Goal: Information Seeking & Learning: Understand process/instructions

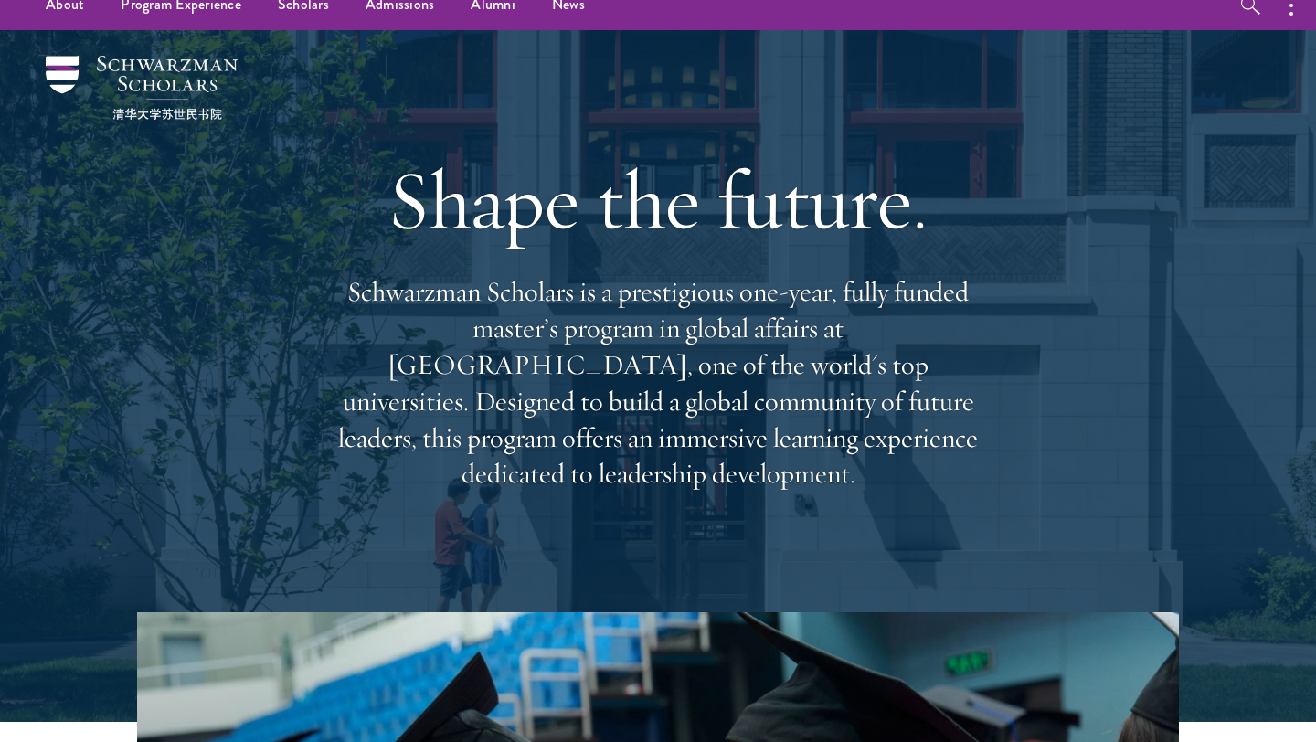
click at [711, 322] on p "Schwarzman Scholars is a prestigious one-year, fully funded master’s program in…" at bounding box center [658, 383] width 658 height 219
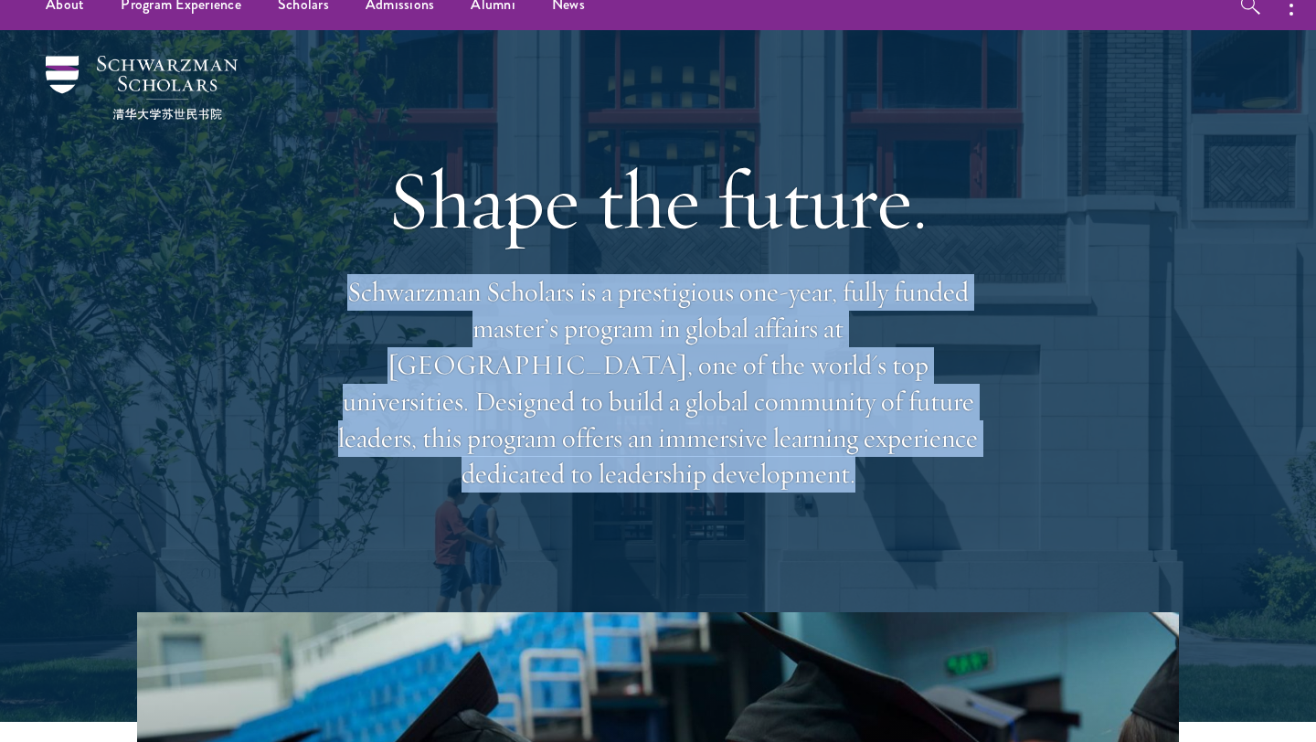
click at [736, 343] on p "Schwarzman Scholars is a prestigious one-year, fully funded master’s program in…" at bounding box center [658, 383] width 658 height 219
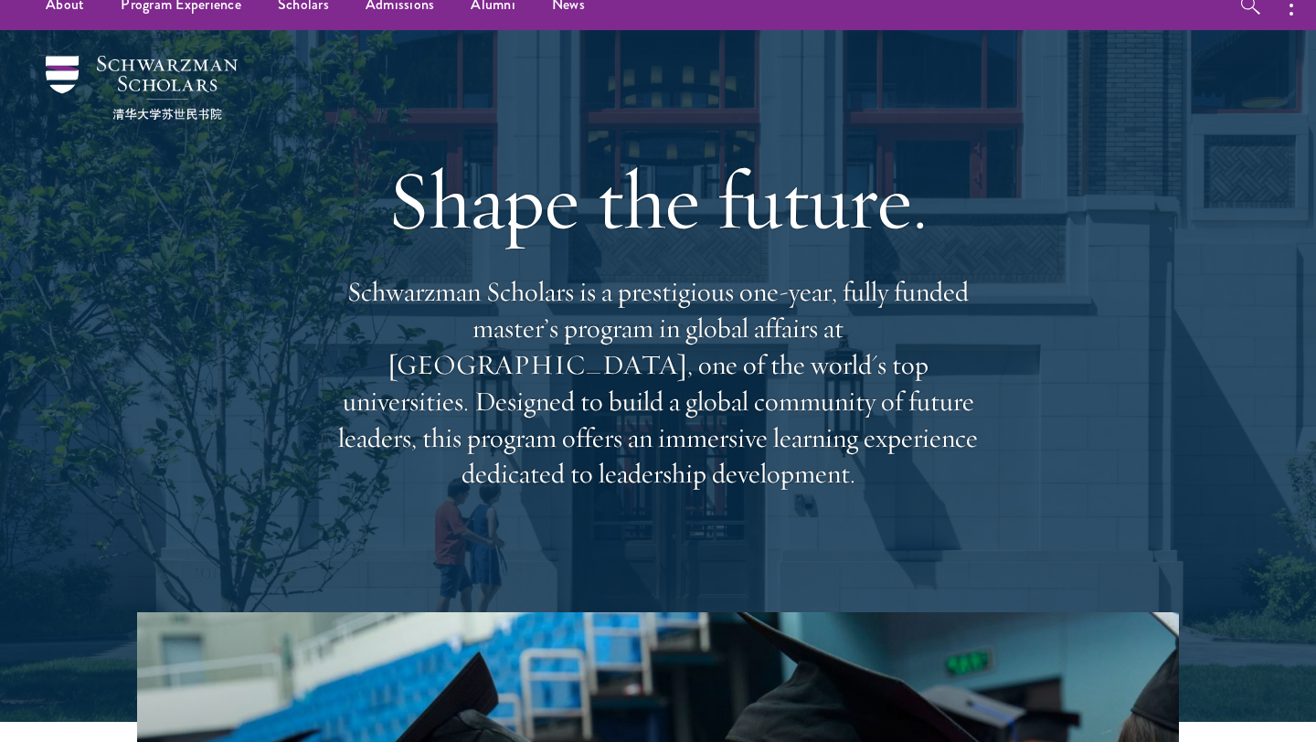
click at [736, 343] on p "Schwarzman Scholars is a prestigious one-year, fully funded master’s program in…" at bounding box center [658, 383] width 658 height 219
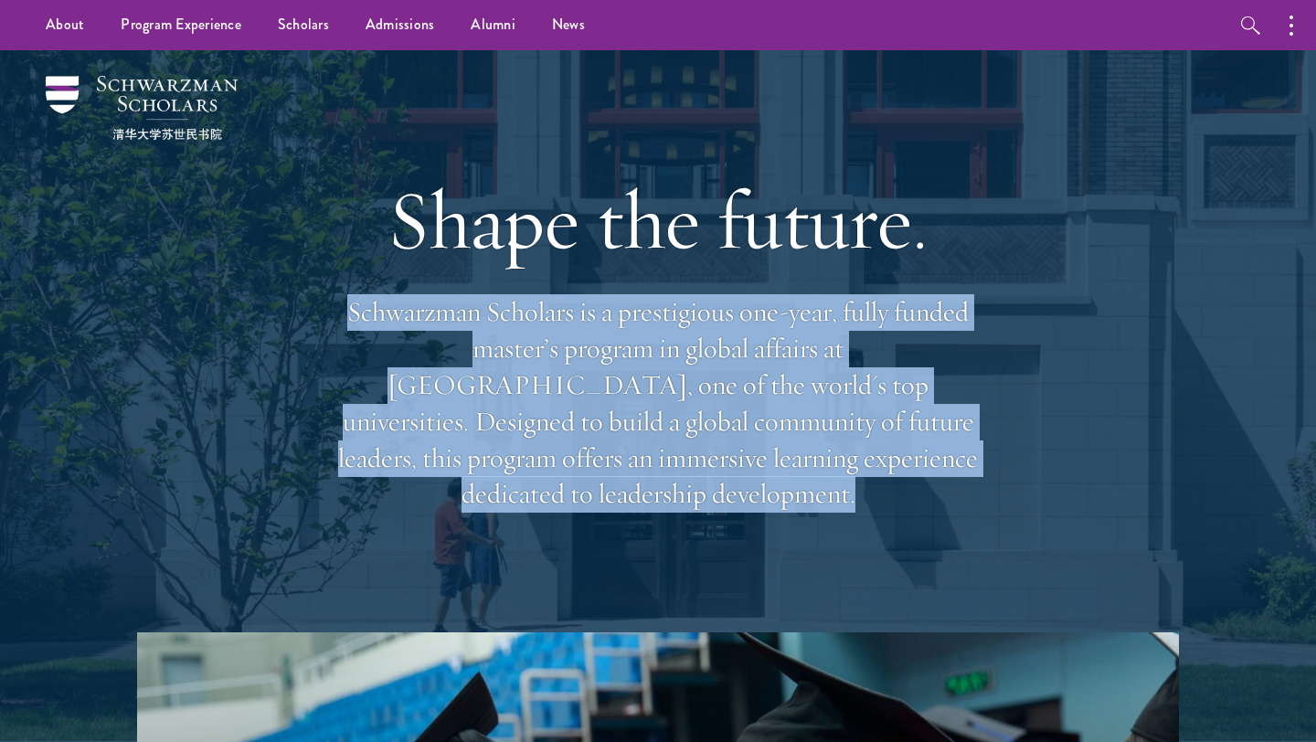
click at [690, 120] on div "Shape the future. Schwarzman Scholars is a prestigious one-year, fully funded m…" at bounding box center [658, 341] width 658 height 527
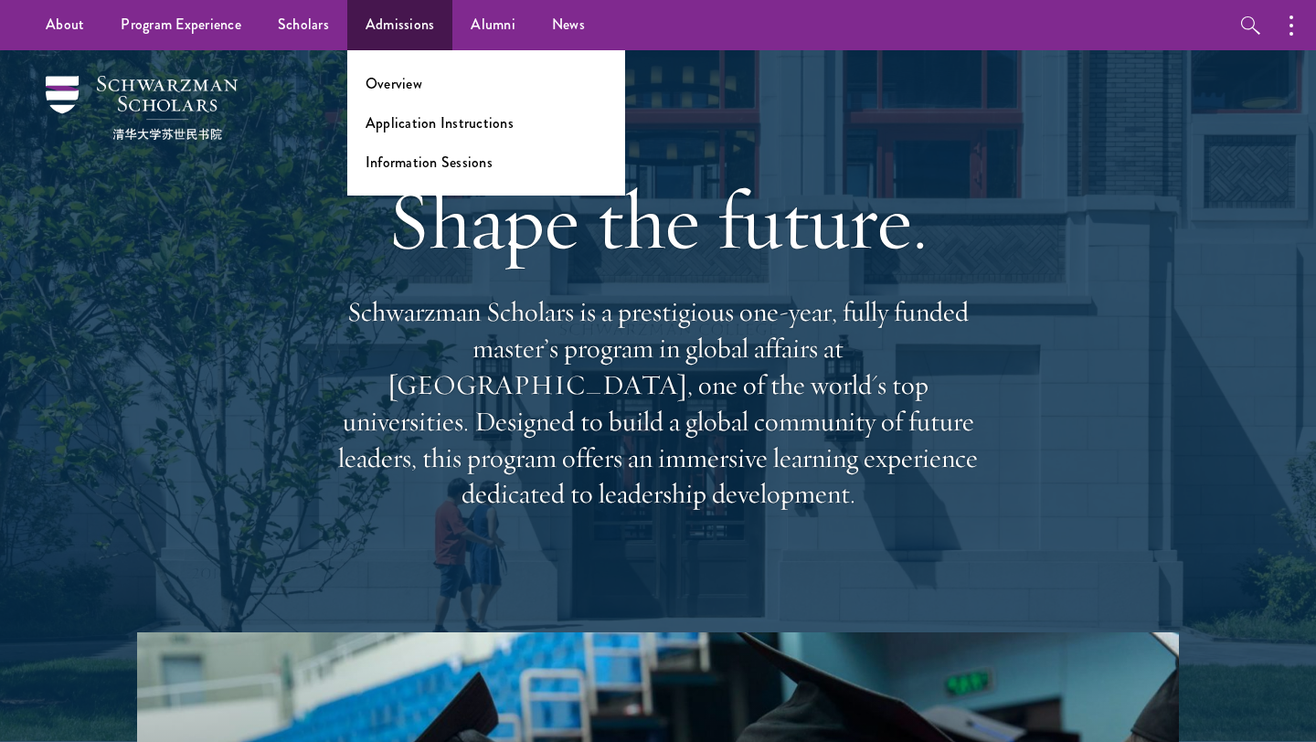
click at [398, 137] on ul "Overview Application Instructions Information Sessions" at bounding box center [486, 122] width 278 height 145
click at [415, 131] on link "Application Instructions" at bounding box center [440, 122] width 148 height 21
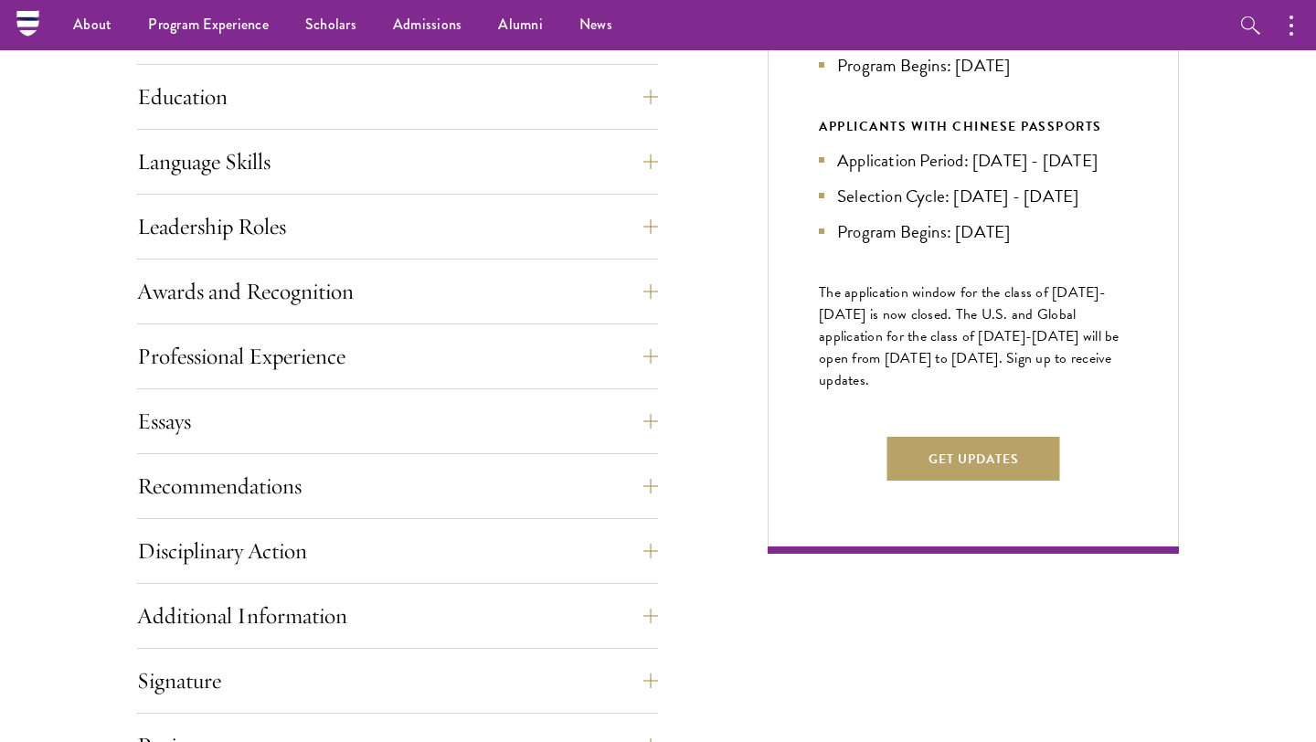
scroll to position [911, 0]
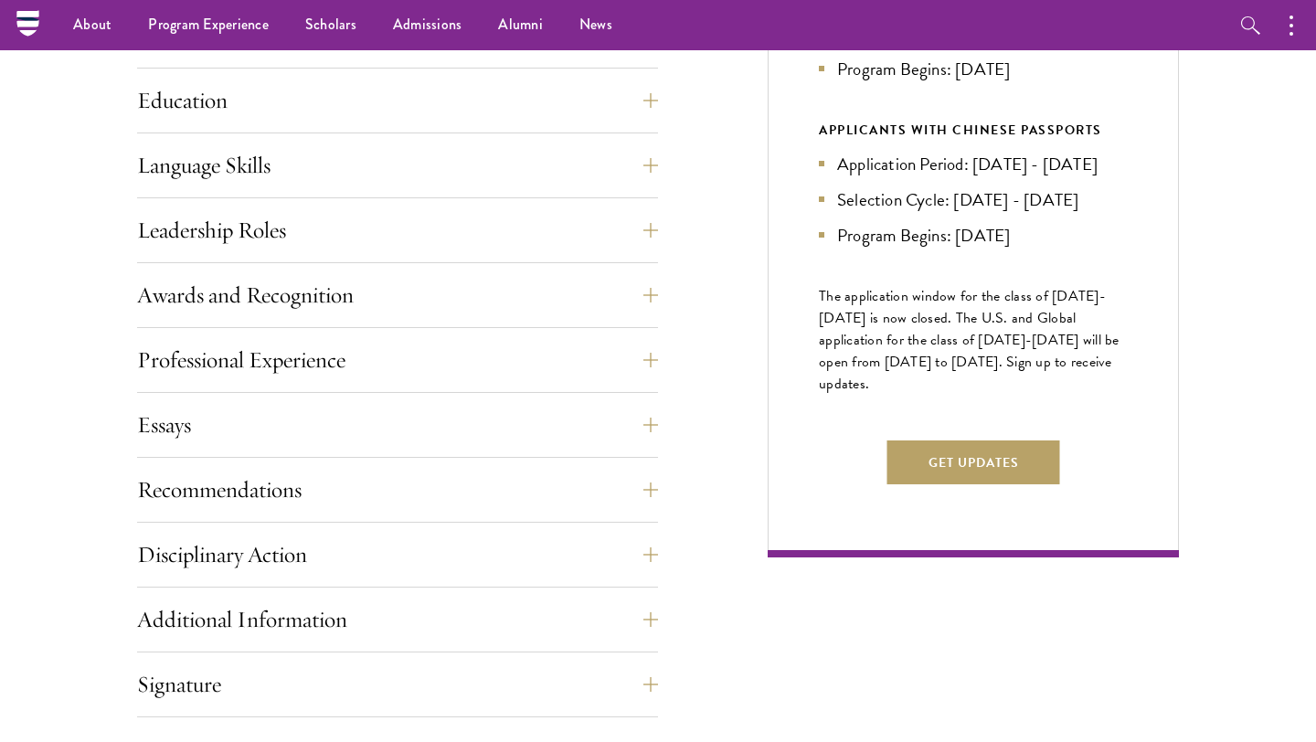
click at [896, 369] on span "The application window for the class of [DATE]-[DATE] is now closed. The U.S. a…" at bounding box center [969, 340] width 301 height 110
click at [896, 369] on span "The application window for the class of 2026-2027 is now closed. The U.S. and G…" at bounding box center [969, 340] width 301 height 110
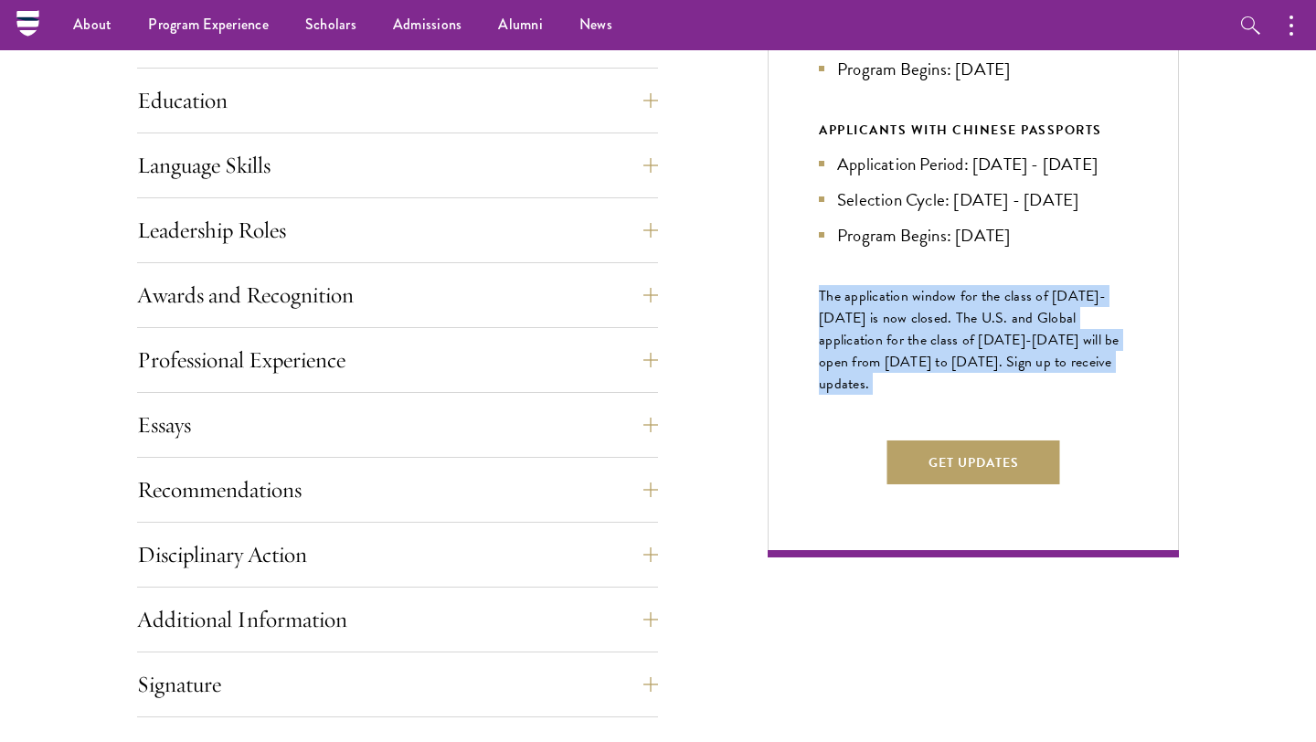
click at [1129, 387] on div "Next Selection Cycle U.S. / GLOBAL APPLICANTS Application Period: Apr 2026 - Se…" at bounding box center [973, 193] width 411 height 729
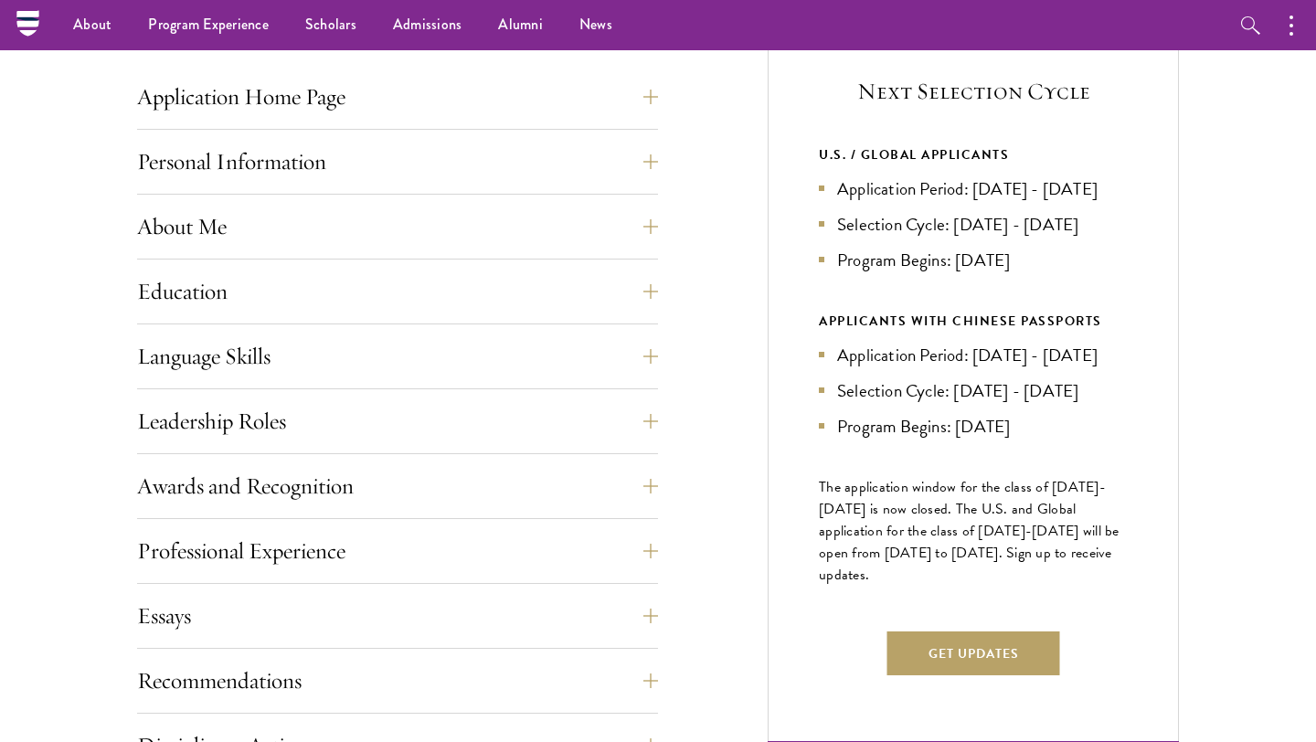
scroll to position [723, 0]
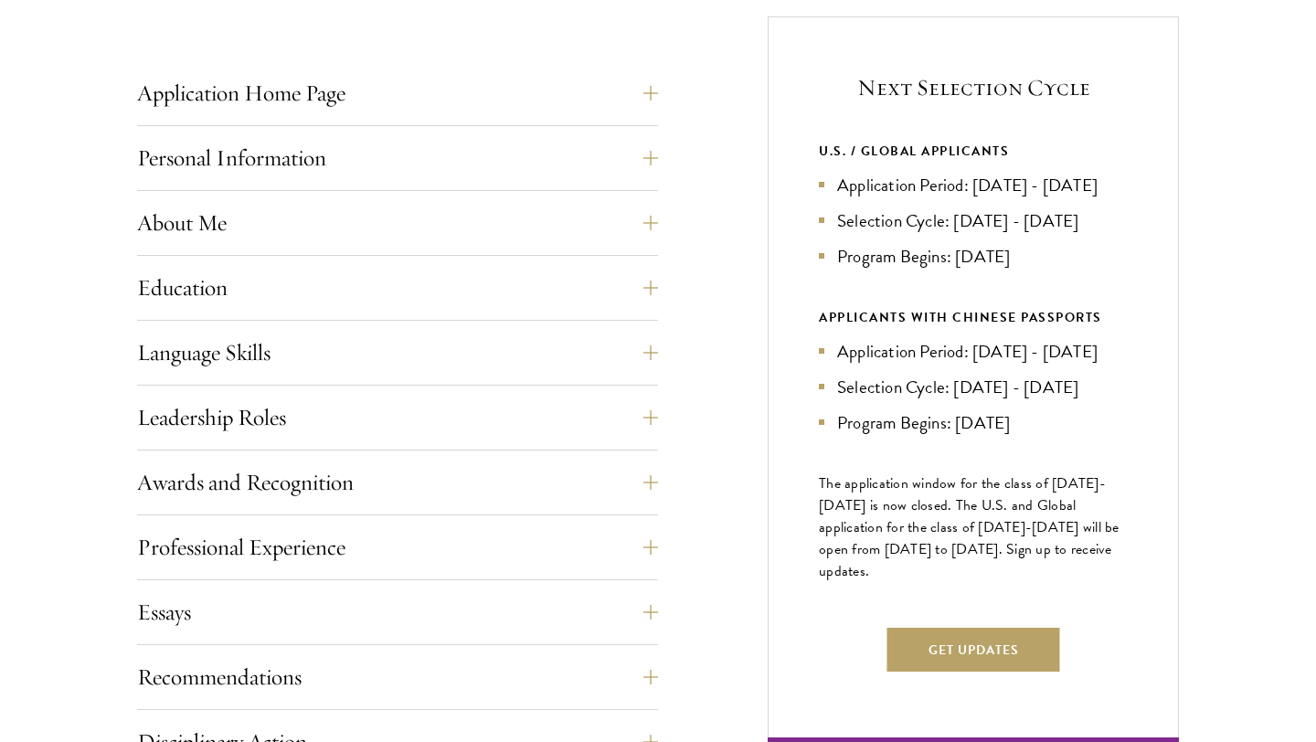
click at [1016, 270] on li "Program Begins: Aug 2027" at bounding box center [973, 256] width 309 height 27
click at [1023, 234] on li "Selection Cycle: Oct - Nov 2026" at bounding box center [973, 221] width 309 height 27
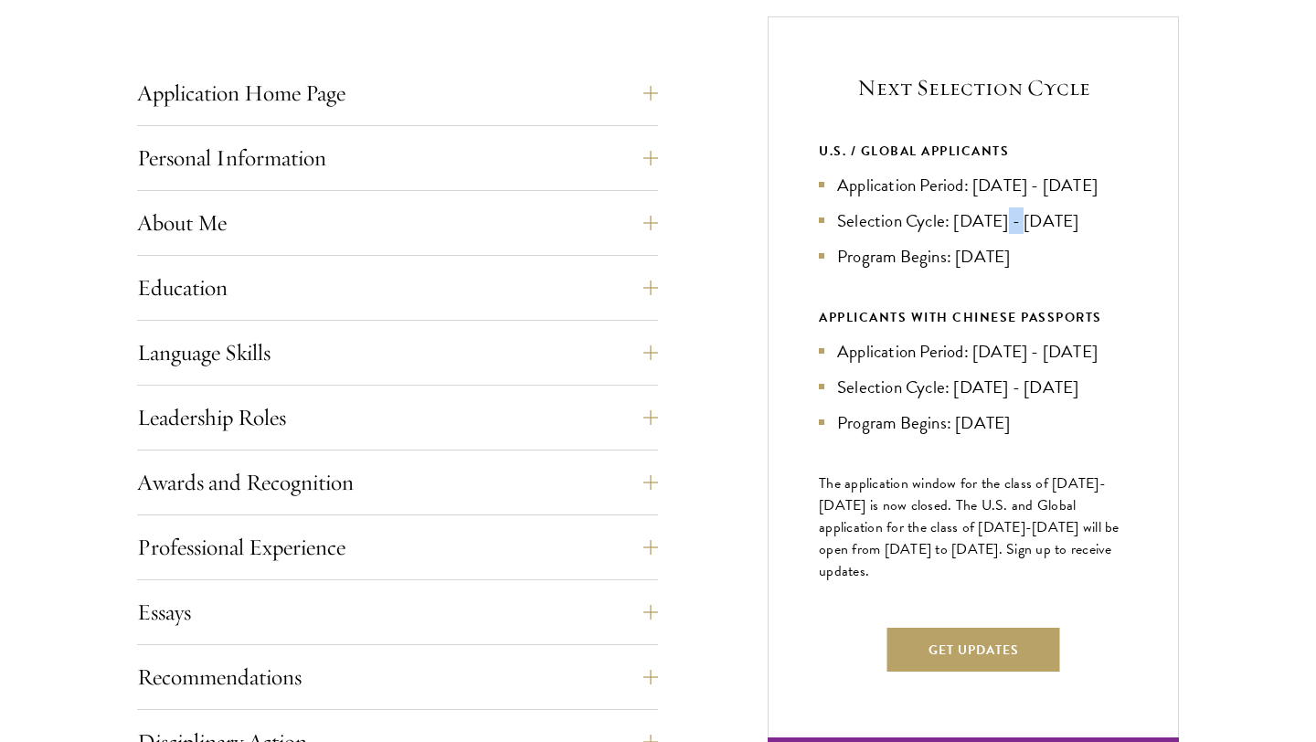
click at [1023, 234] on li "Selection Cycle: Oct - Nov 2026" at bounding box center [973, 221] width 309 height 27
click at [1047, 184] on li "Application Period: Apr 2026 - Sep 2026" at bounding box center [973, 185] width 309 height 27
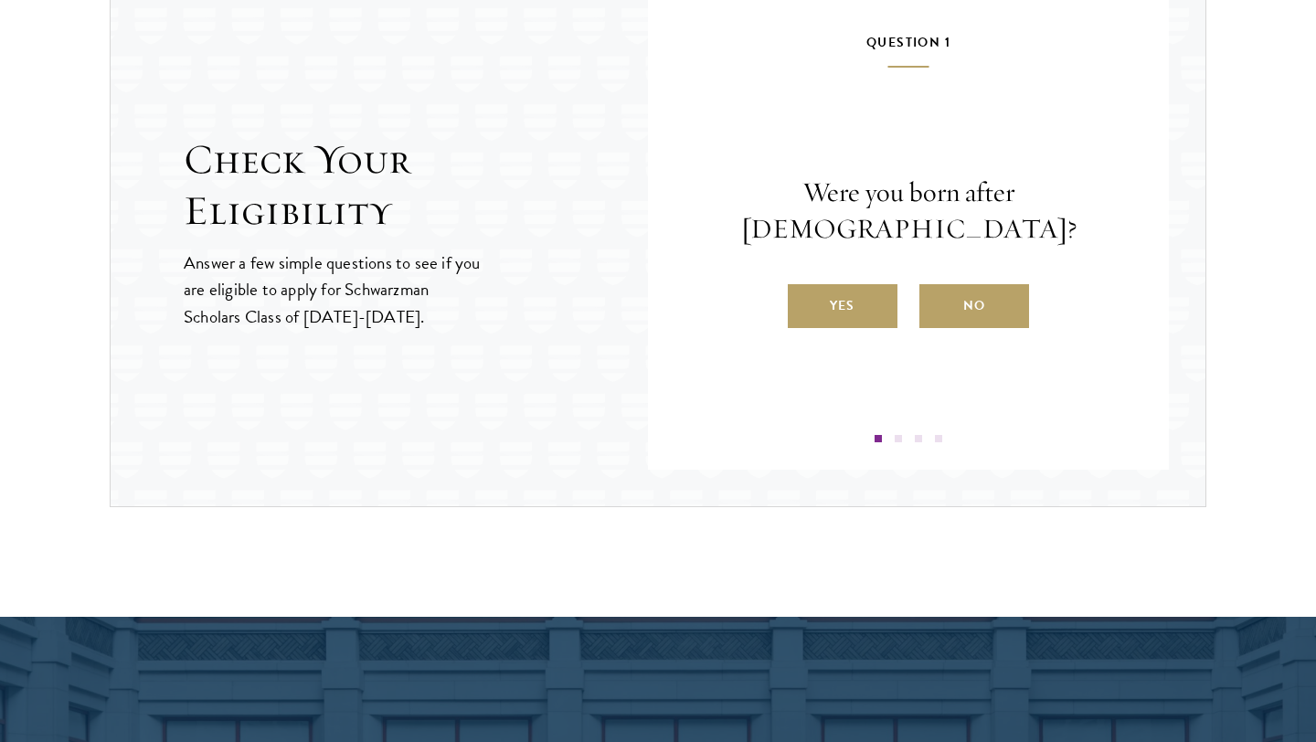
scroll to position [1978, 0]
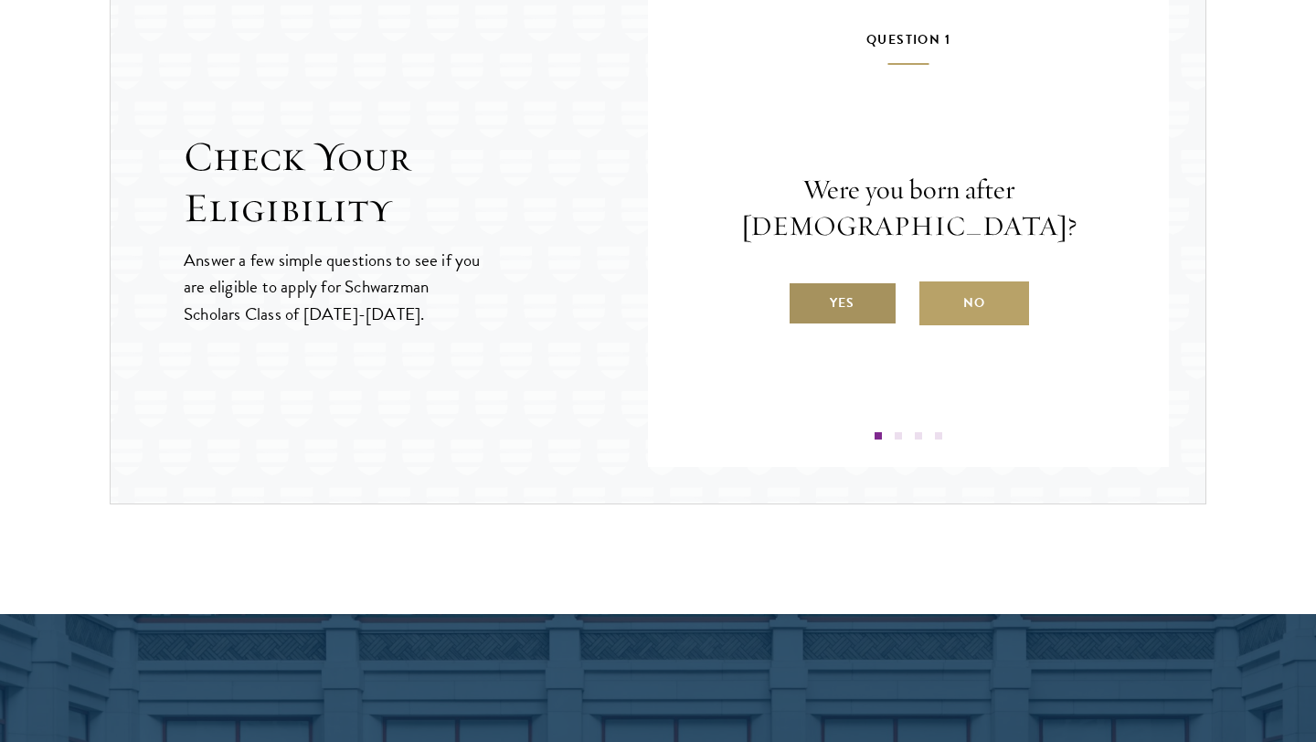
click at [847, 282] on label "Yes" at bounding box center [843, 304] width 110 height 44
click at [805, 283] on input "Yes" at bounding box center [796, 291] width 16 height 16
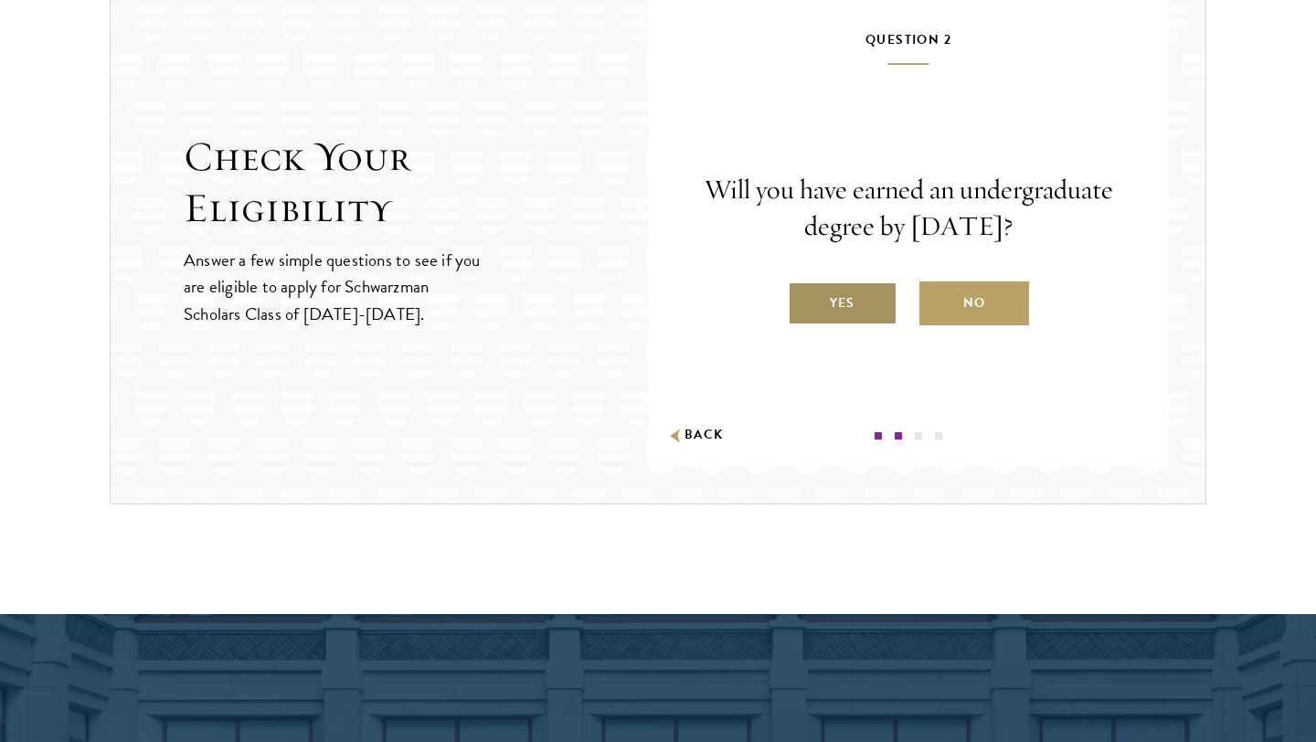
click at [843, 301] on label "Yes" at bounding box center [843, 304] width 110 height 44
click at [805, 300] on input "Yes" at bounding box center [796, 291] width 16 height 16
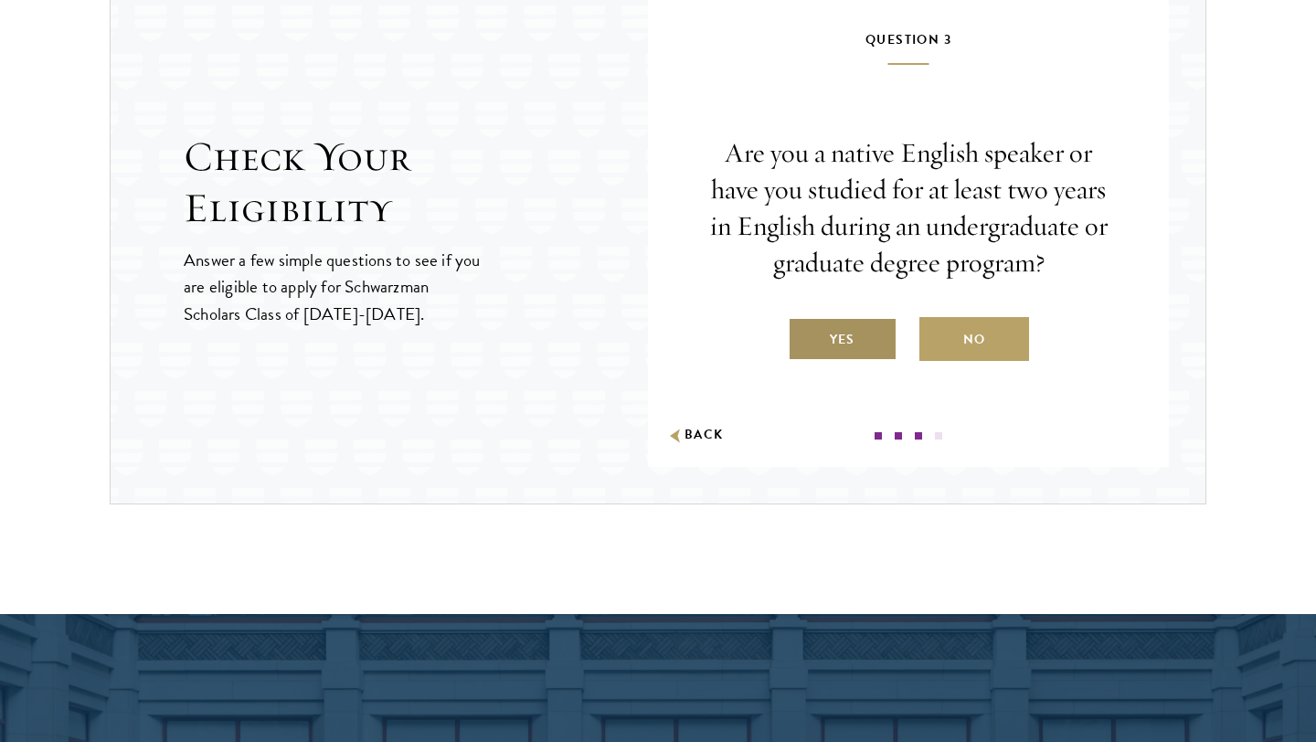
click at [848, 349] on label "Yes" at bounding box center [843, 339] width 110 height 44
click at [805, 336] on input "Yes" at bounding box center [796, 328] width 16 height 16
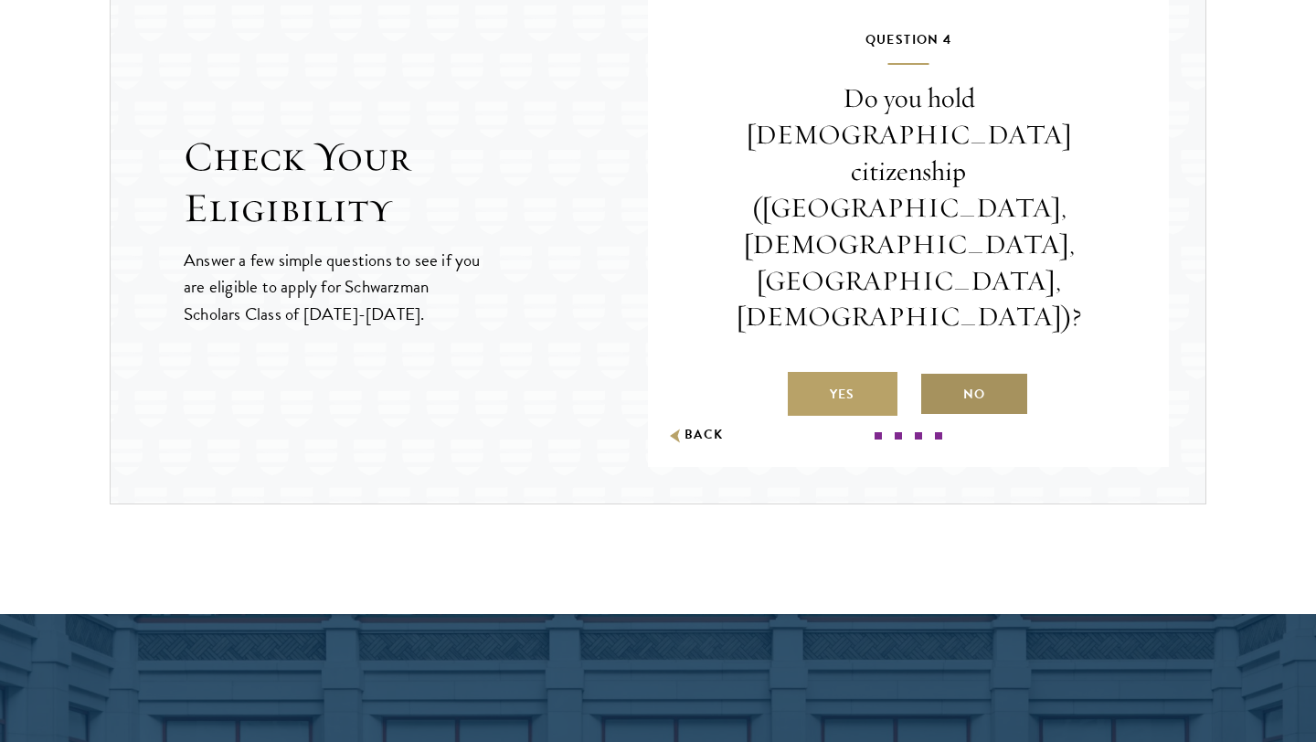
click at [962, 372] on label "No" at bounding box center [975, 394] width 110 height 44
click at [936, 375] on input "No" at bounding box center [928, 383] width 16 height 16
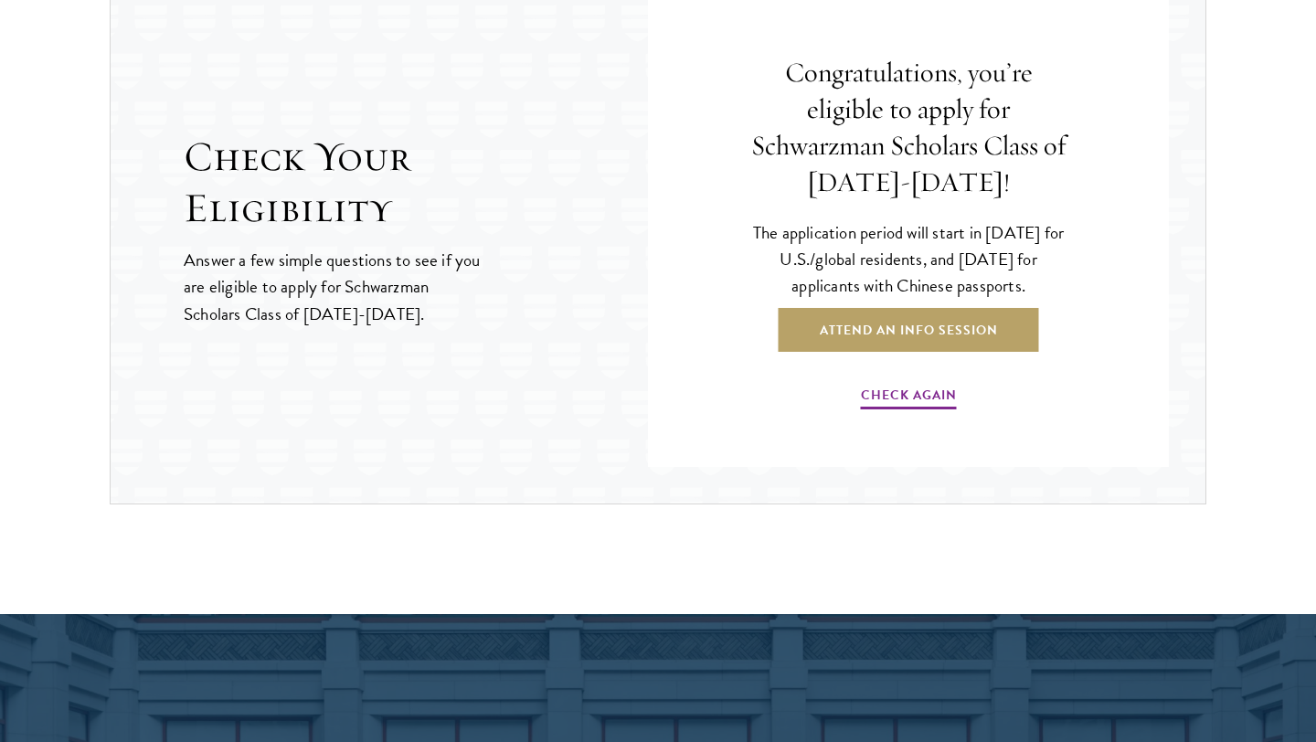
click at [932, 268] on p "The application period will start in April 2026 for U.S./global residents, and …" at bounding box center [909, 259] width 320 height 80
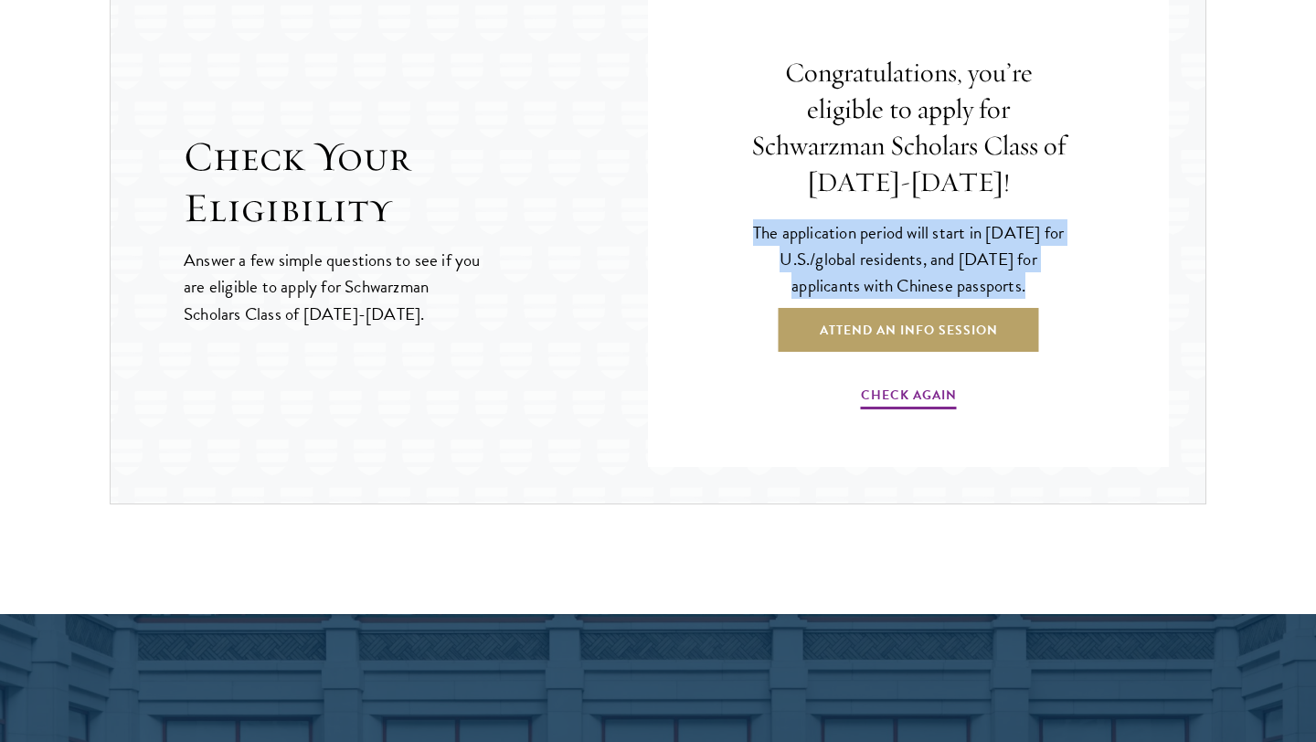
click at [932, 268] on p "The application period will start in April 2026 for U.S./global residents, and …" at bounding box center [909, 259] width 320 height 80
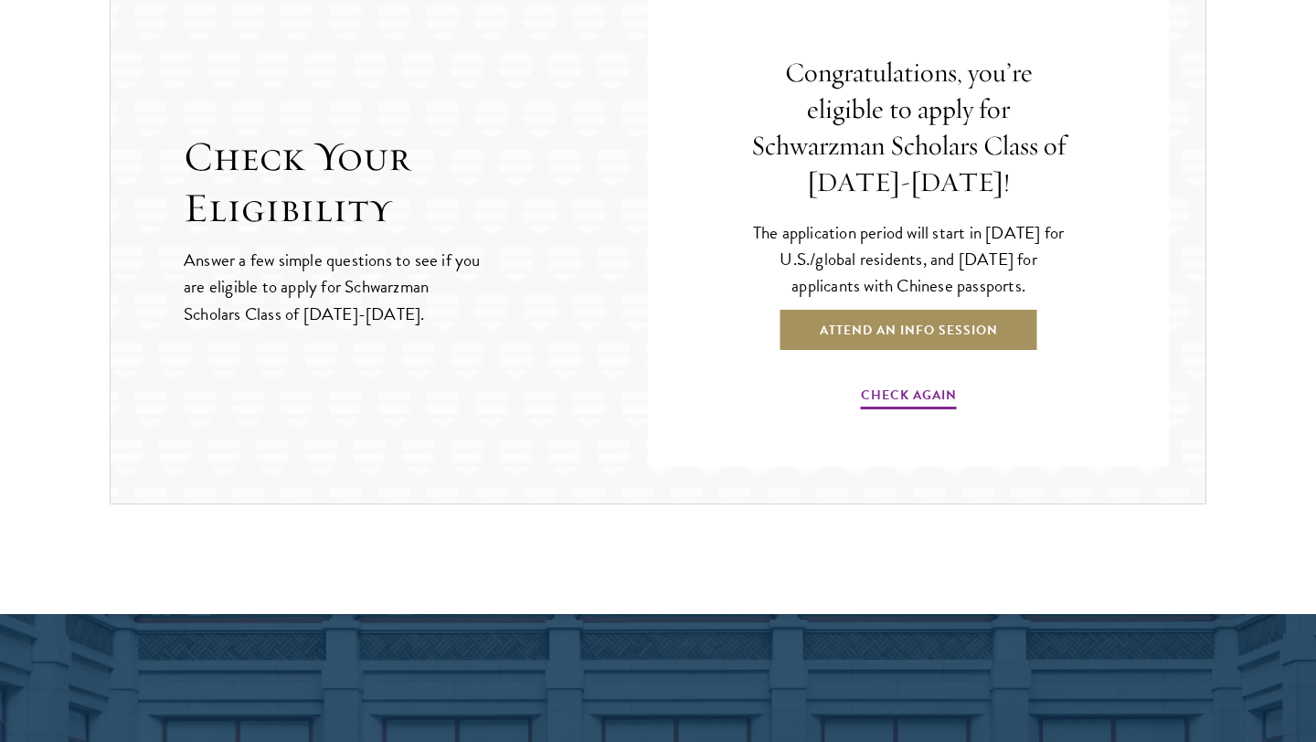
click at [916, 323] on link "Attend an Info Session" at bounding box center [909, 330] width 261 height 44
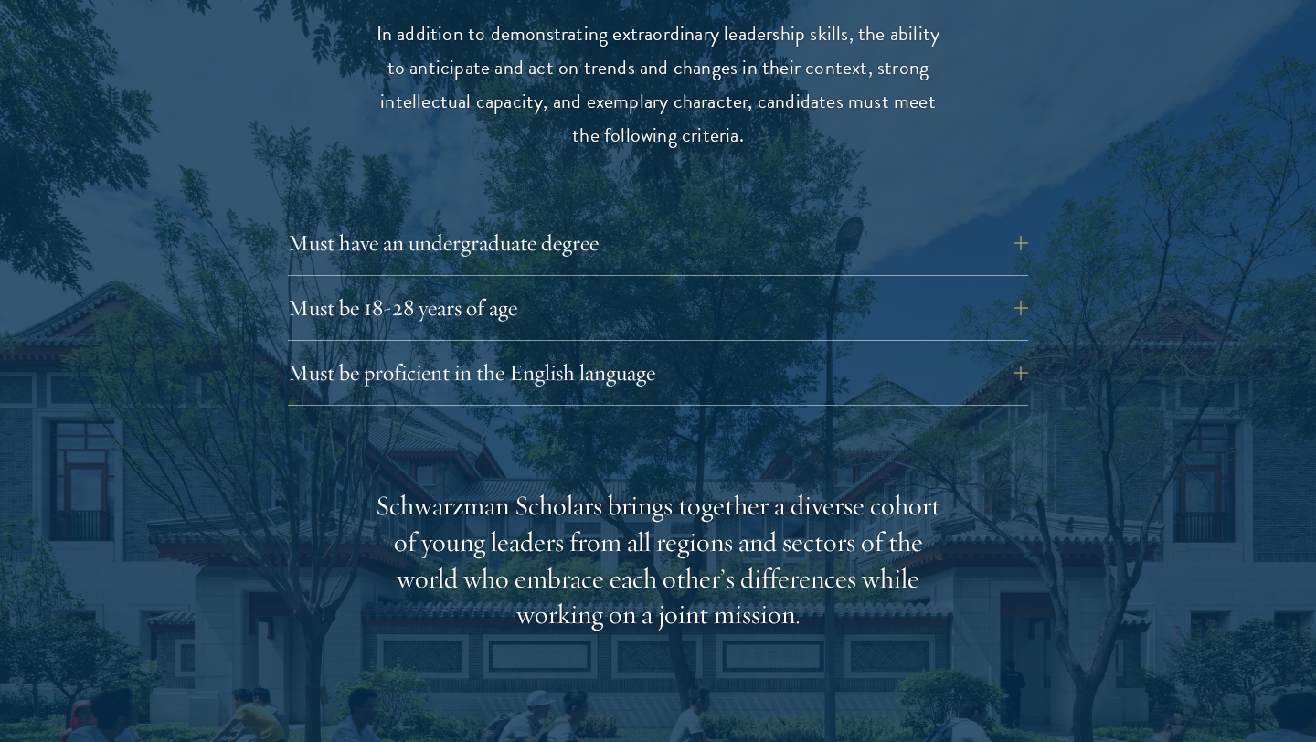
scroll to position [2499, 0]
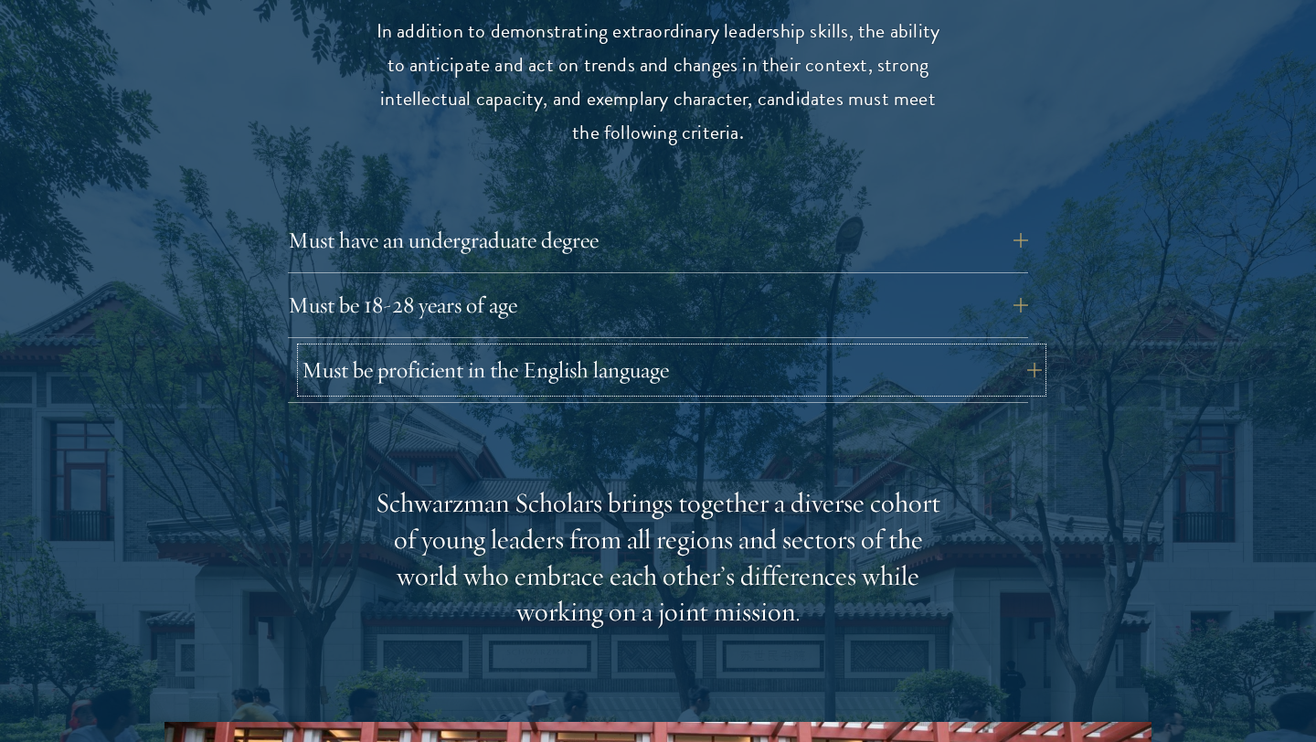
click at [1016, 348] on button "Must be proficient in the English language" at bounding box center [672, 370] width 741 height 44
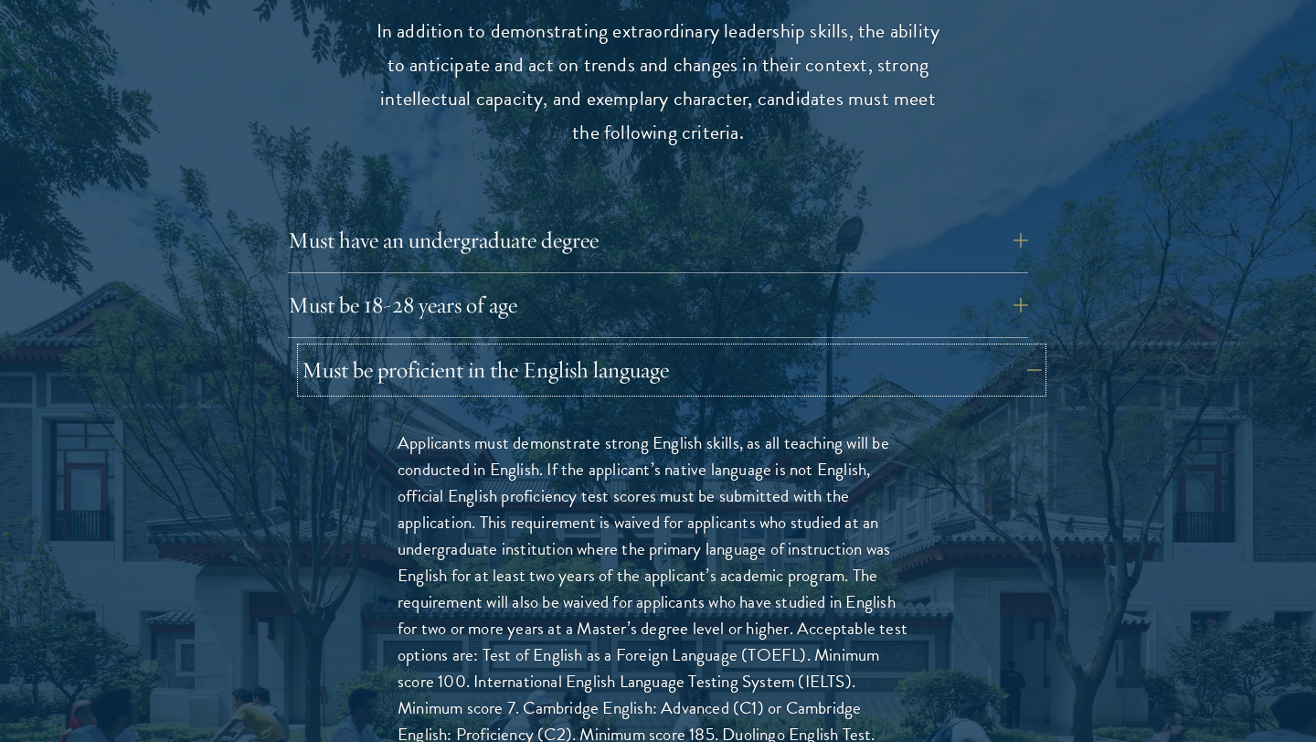
click at [1016, 348] on button "Must be proficient in the English language" at bounding box center [672, 370] width 741 height 44
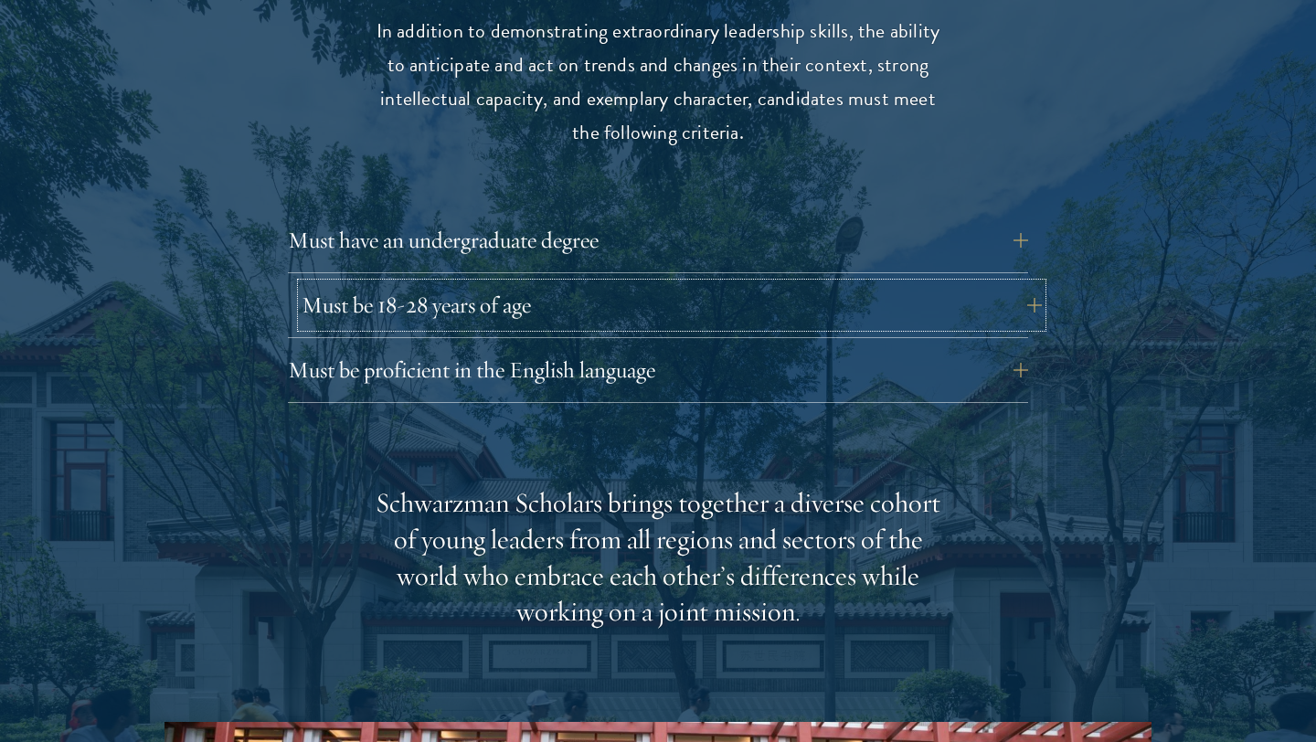
click at [1028, 283] on button "Must be 18-28 years of age" at bounding box center [672, 305] width 741 height 44
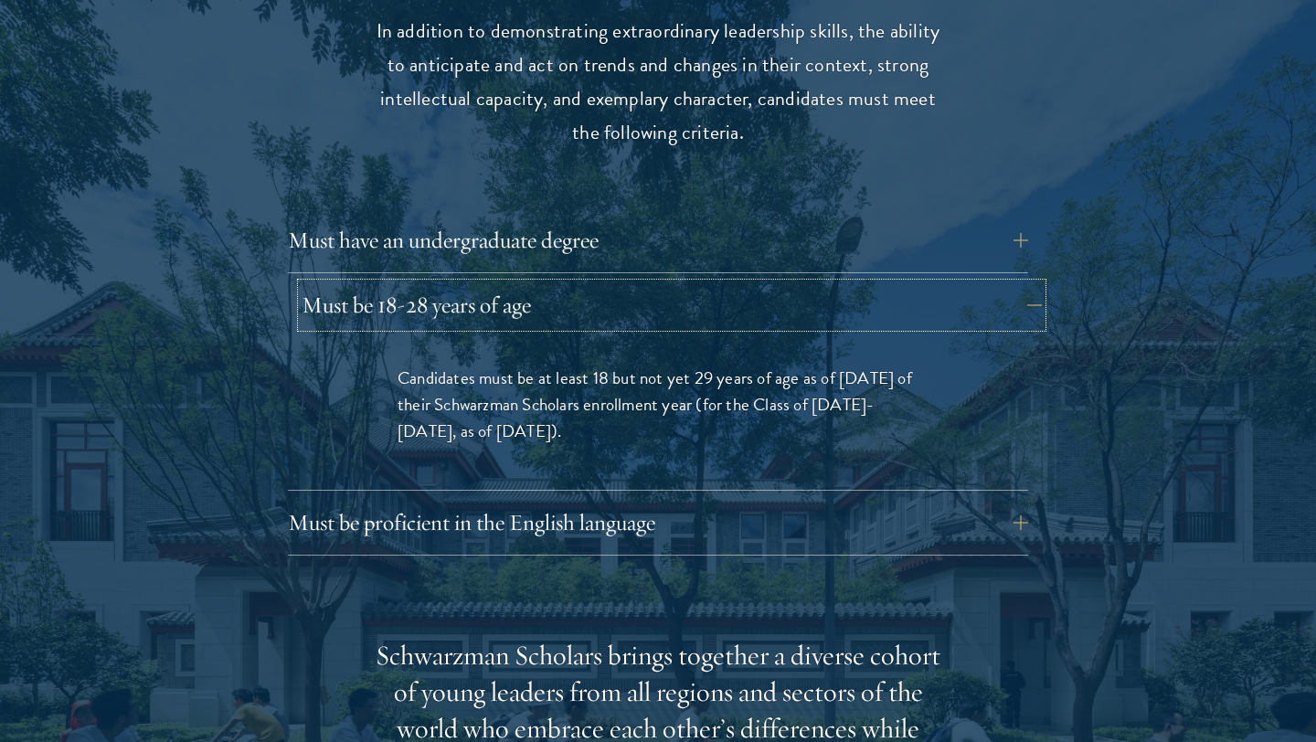
click at [1028, 283] on button "Must be 18-28 years of age" at bounding box center [672, 305] width 741 height 44
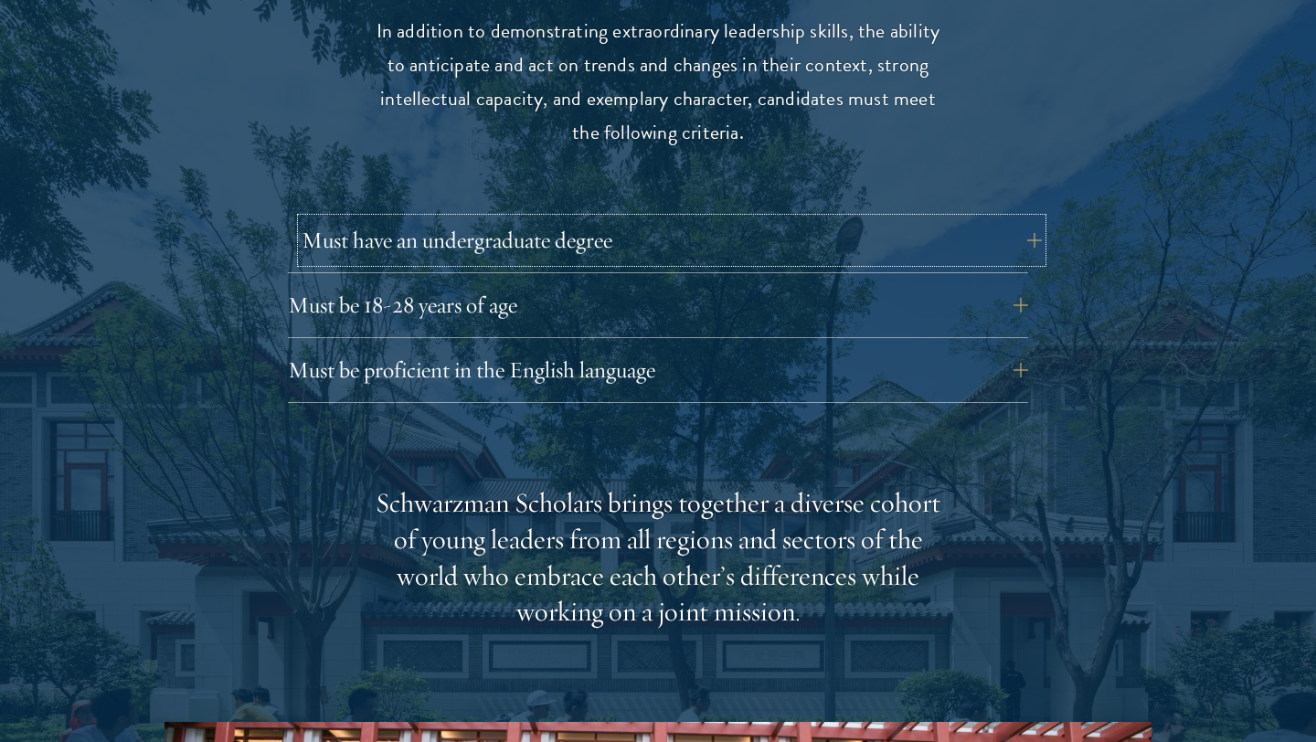
click at [1022, 219] on button "Must have an undergraduate degree" at bounding box center [672, 241] width 741 height 44
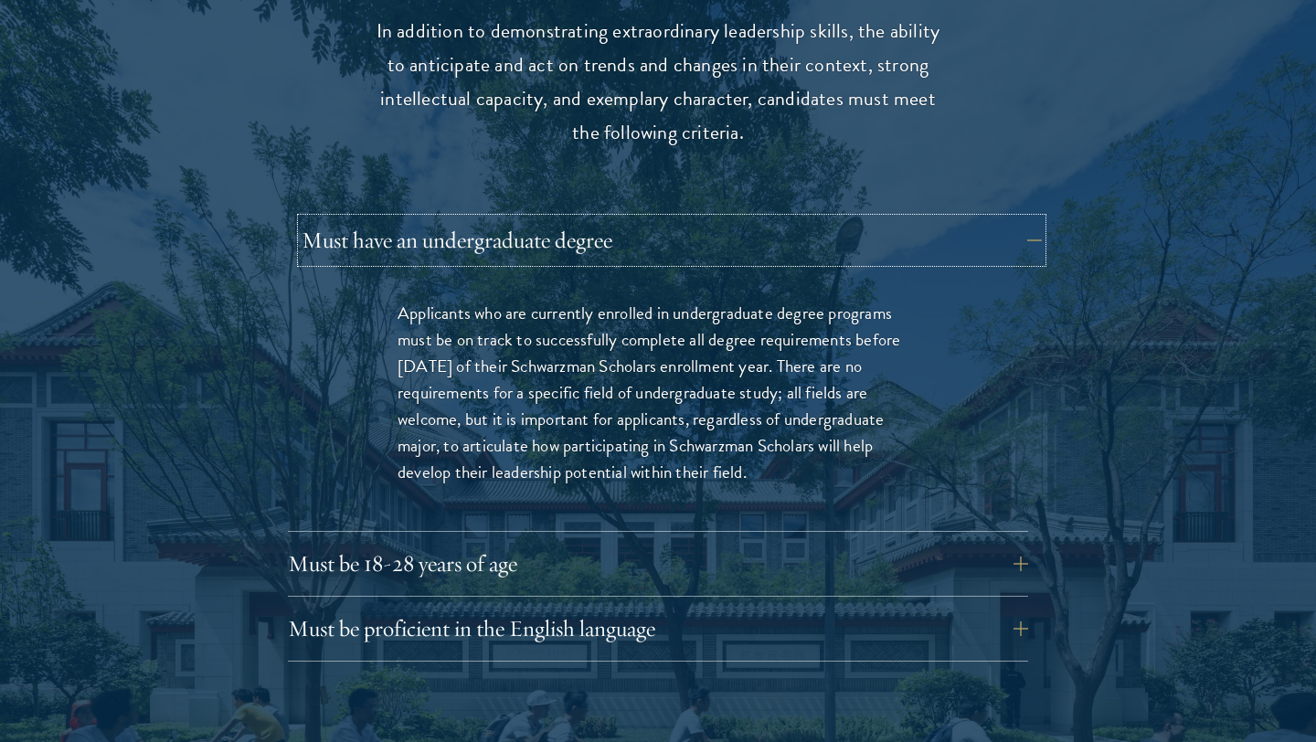
click at [1026, 219] on button "Must have an undergraduate degree" at bounding box center [672, 241] width 741 height 44
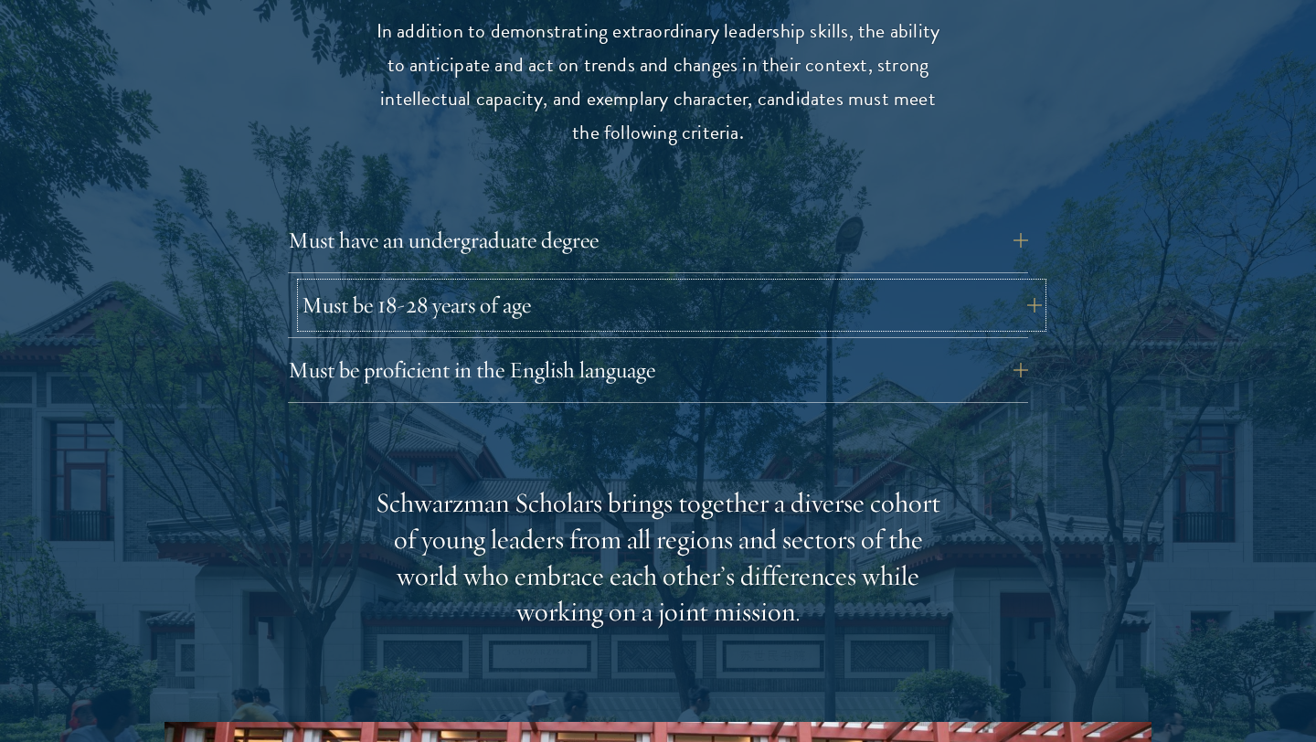
click at [1011, 283] on button "Must be 18-28 years of age" at bounding box center [672, 305] width 741 height 44
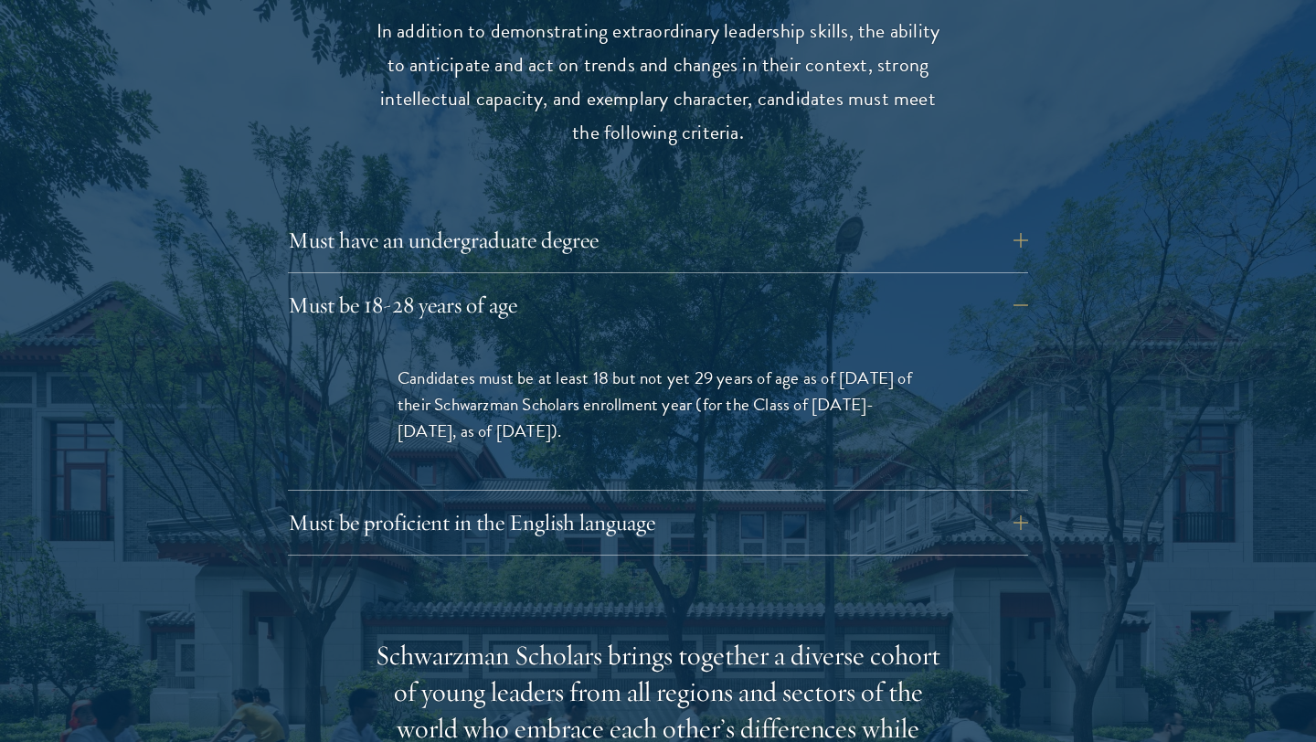
click at [824, 365] on span "Candidates must be at least 18 but not yet 29 years of age as of August 1 of th…" at bounding box center [655, 405] width 515 height 80
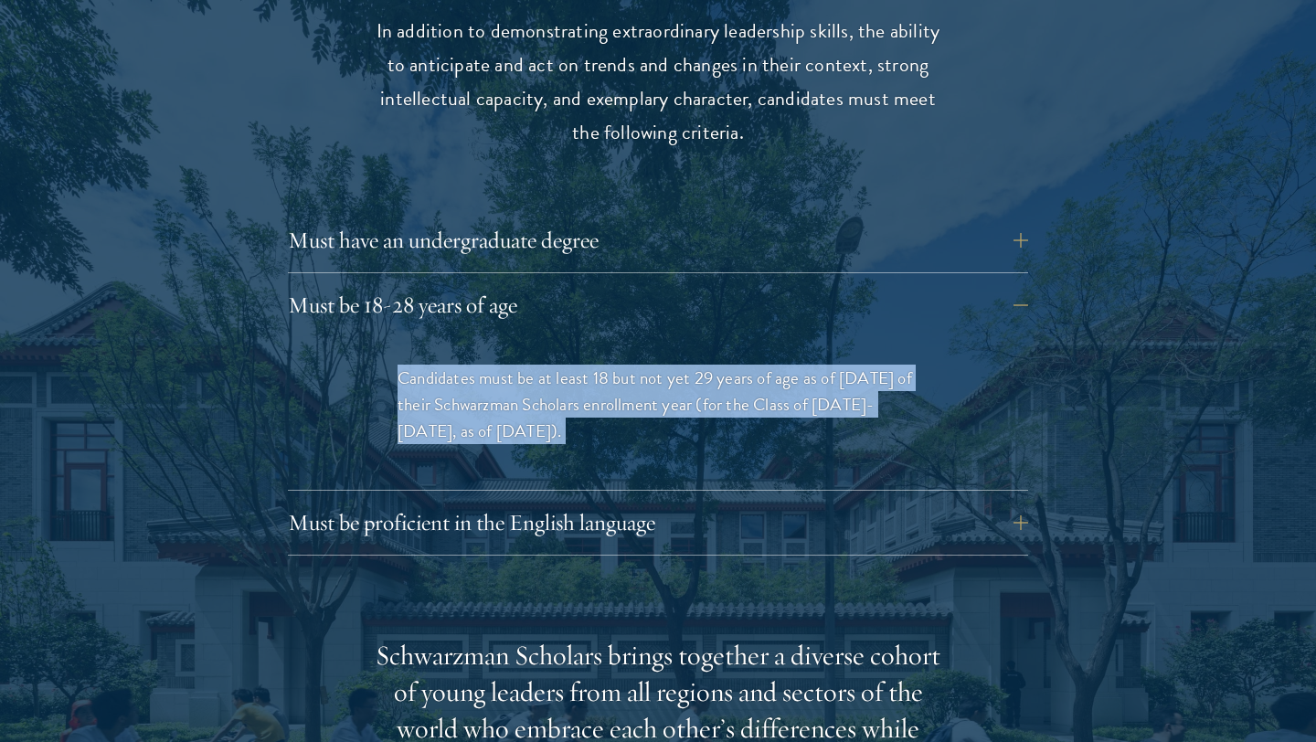
click at [824, 365] on span "Candidates must be at least 18 but not yet 29 years of age as of August 1 of th…" at bounding box center [655, 405] width 515 height 80
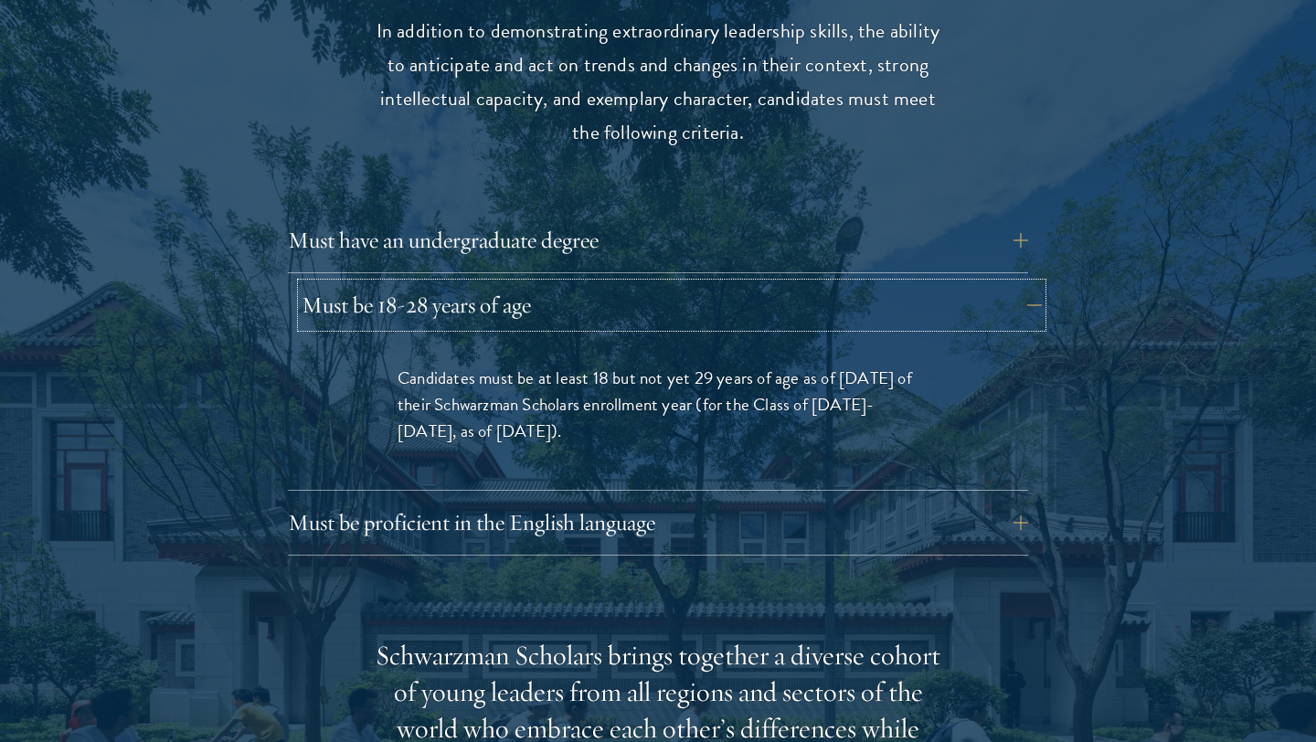
click at [1008, 283] on button "Must be 18-28 years of age" at bounding box center [672, 305] width 741 height 44
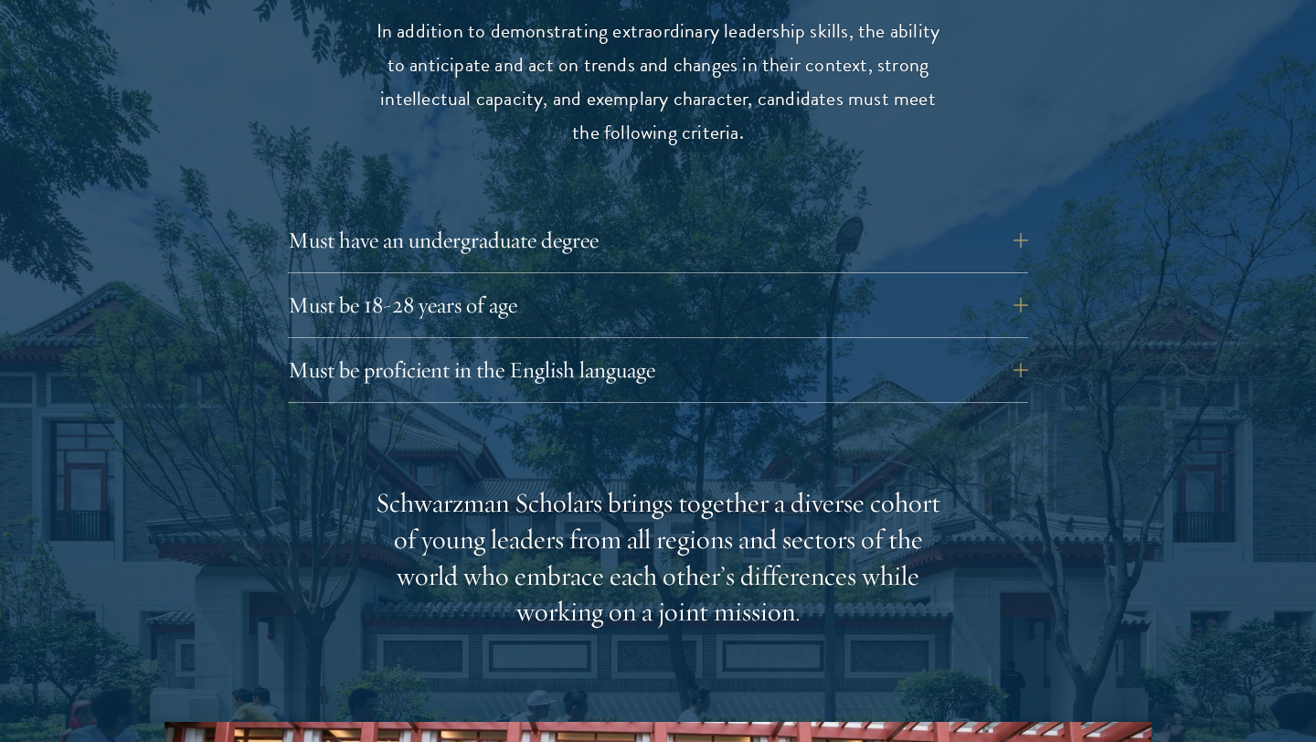
click at [989, 400] on div "Eligibility In addition to demonstrating extraordinary leadership skills, the a…" at bounding box center [658, 605] width 987 height 1324
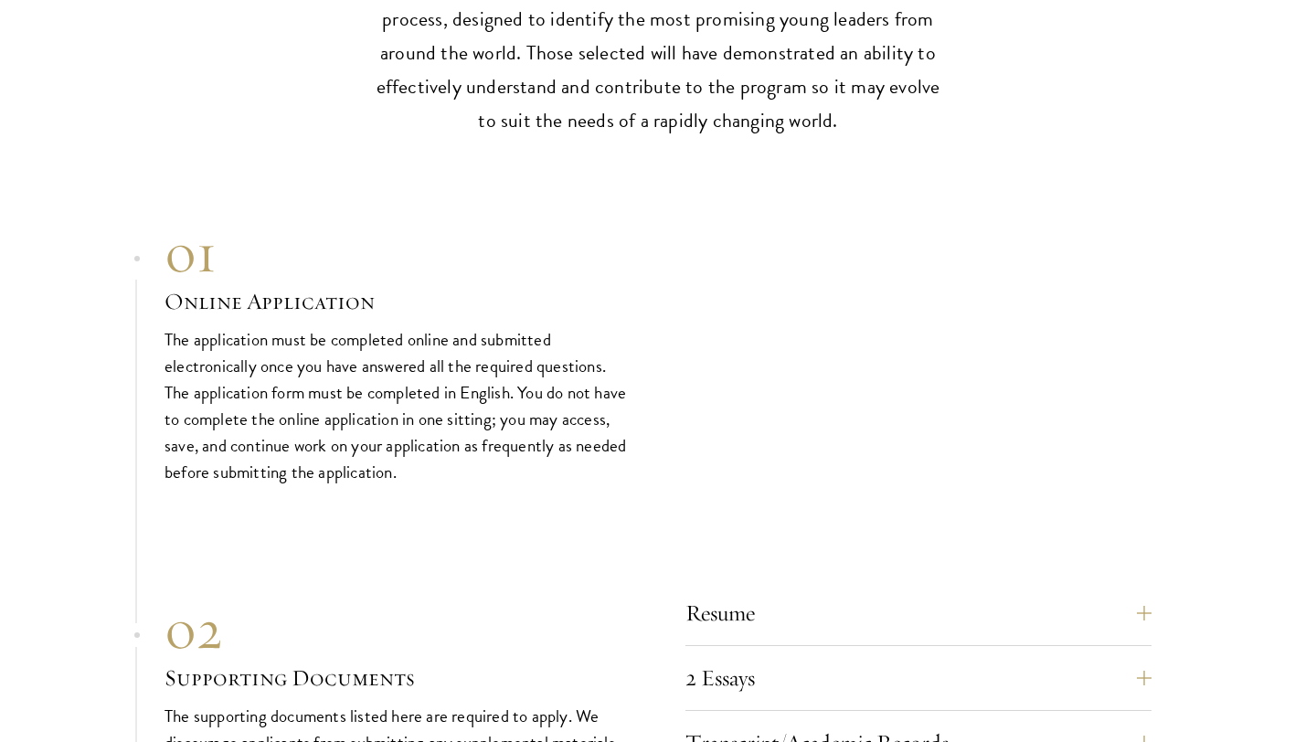
scroll to position [5276, 0]
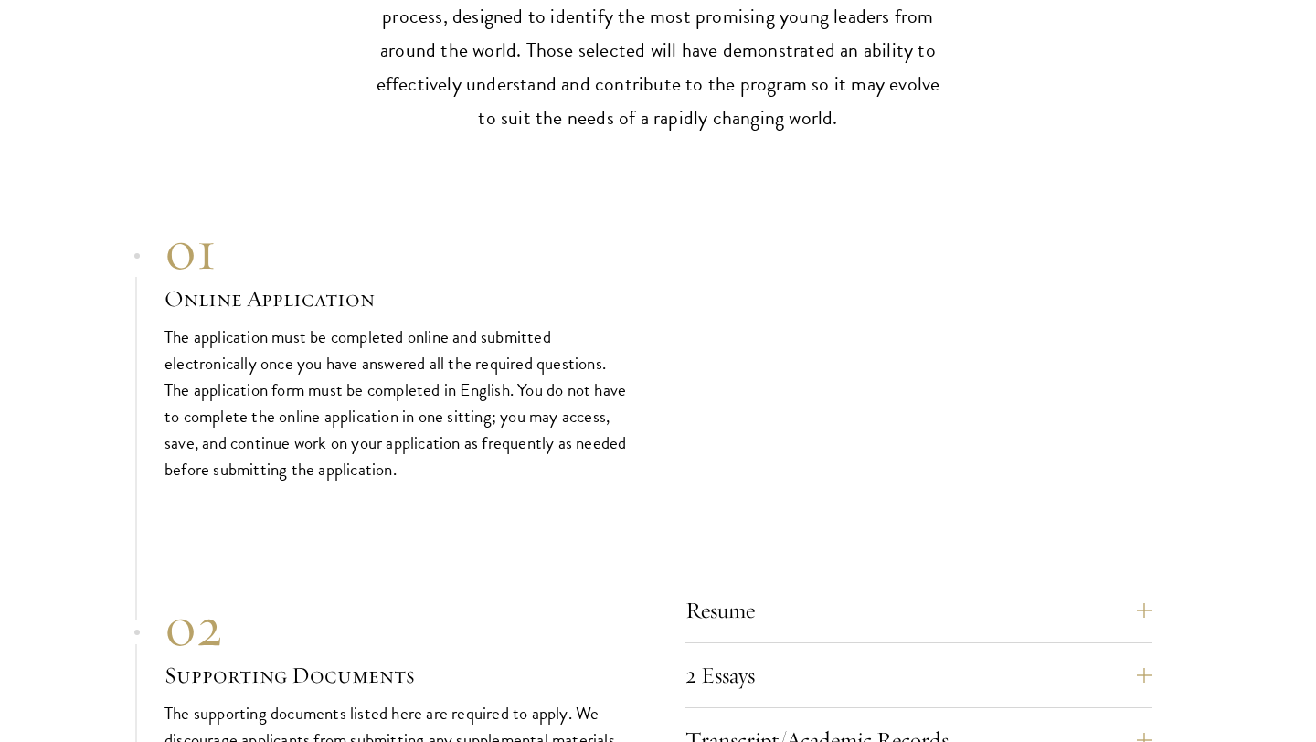
click at [879, 438] on div "01 Online Application 01 Online Application The application must be completed o…" at bounding box center [658, 350] width 987 height 265
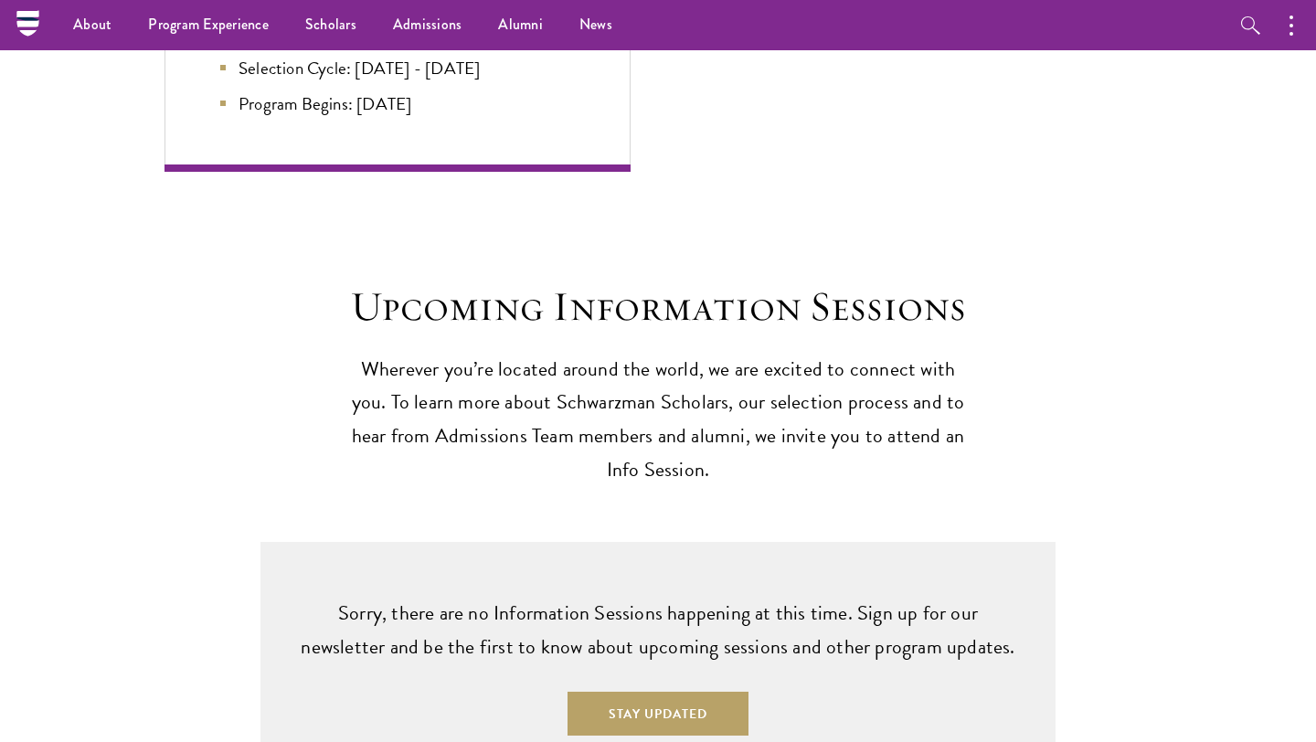
scroll to position [4209, 0]
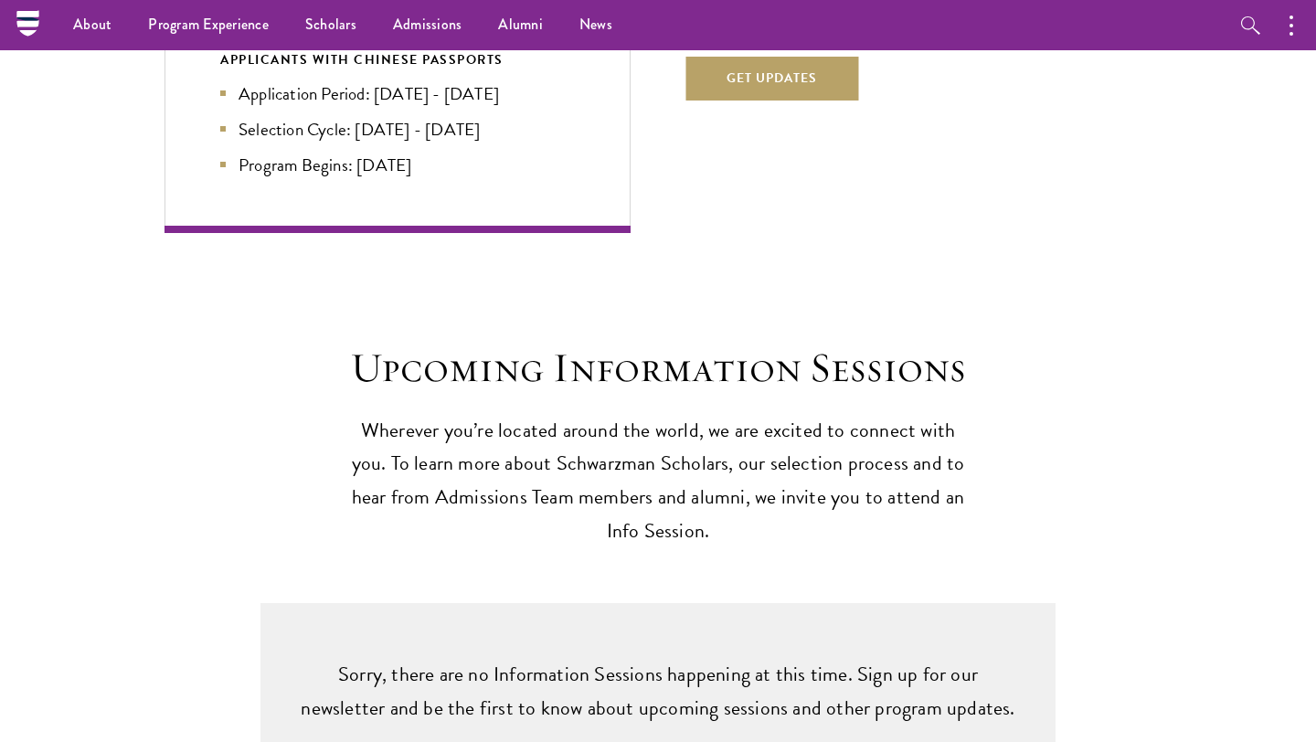
click at [771, 658] on p "Sorry, there are no Information Sessions happening at this time. Sign up for ou…" at bounding box center [658, 692] width 722 height 68
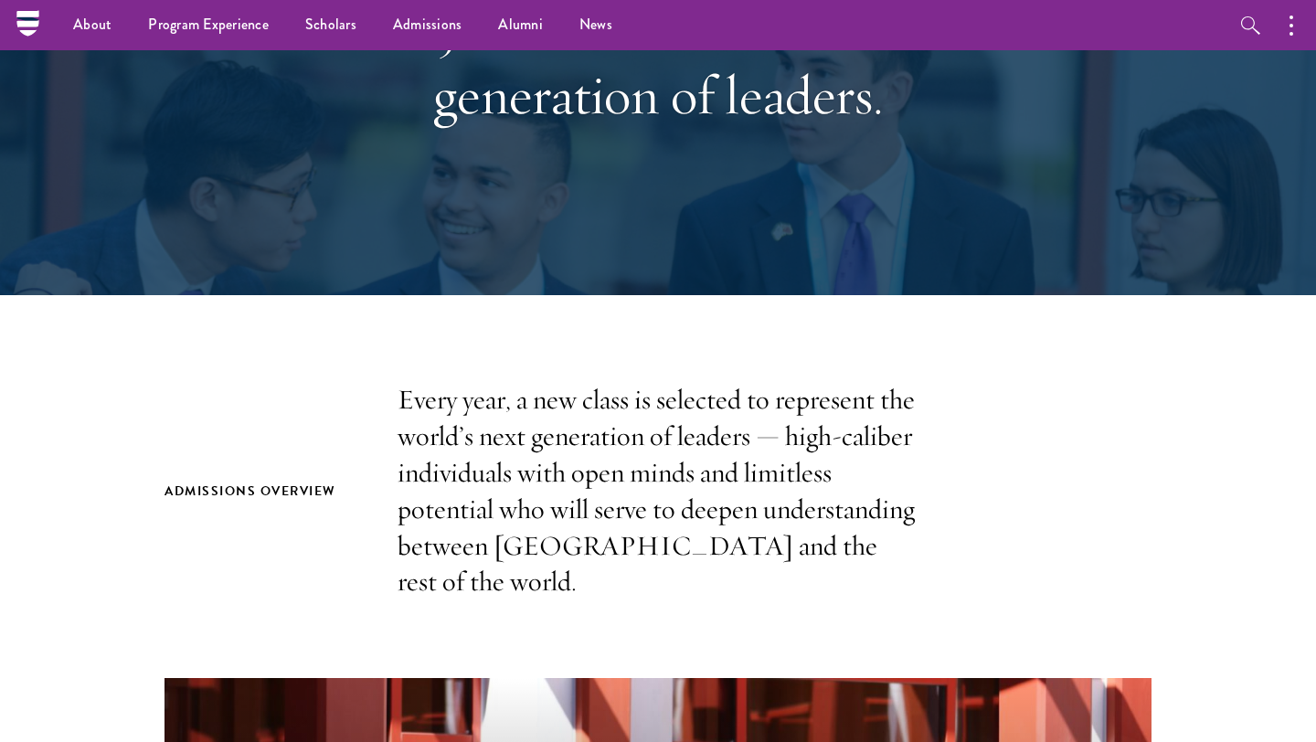
scroll to position [0, 0]
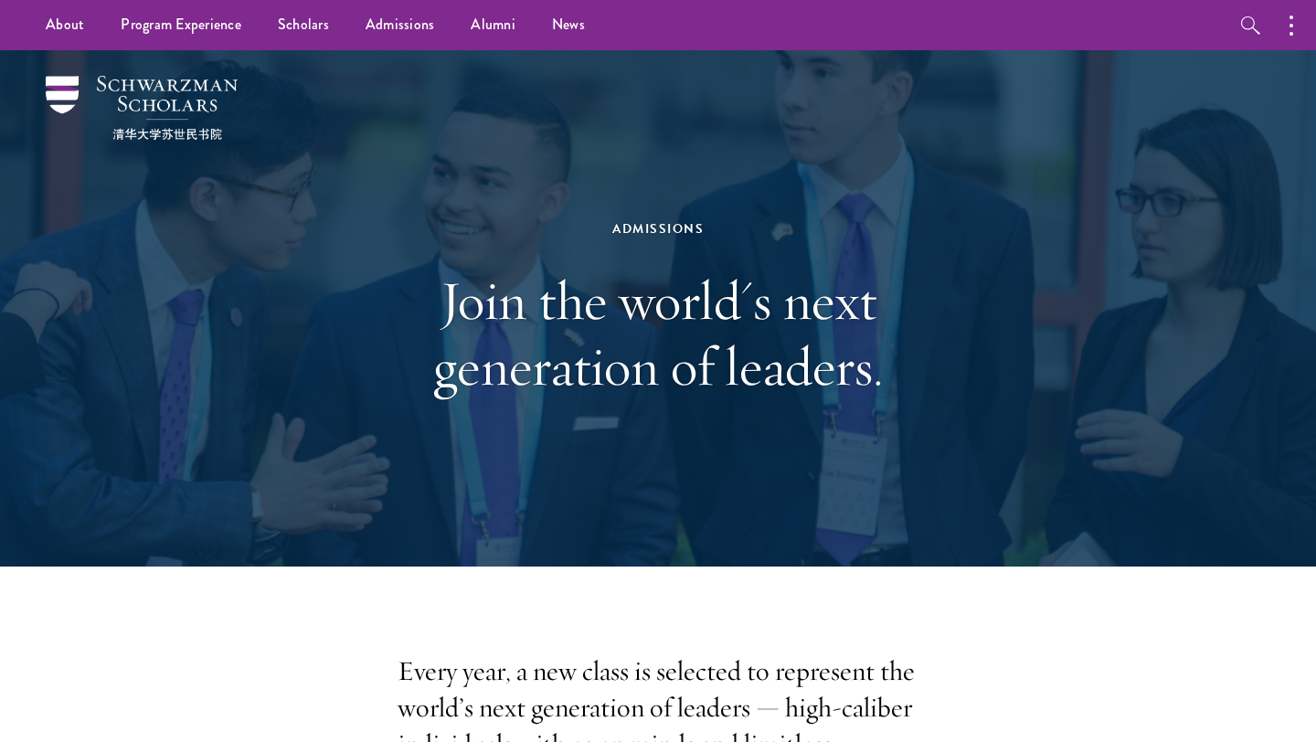
click at [596, 144] on div "Admissions Join the world's next generation of leaders." at bounding box center [658, 308] width 631 height 365
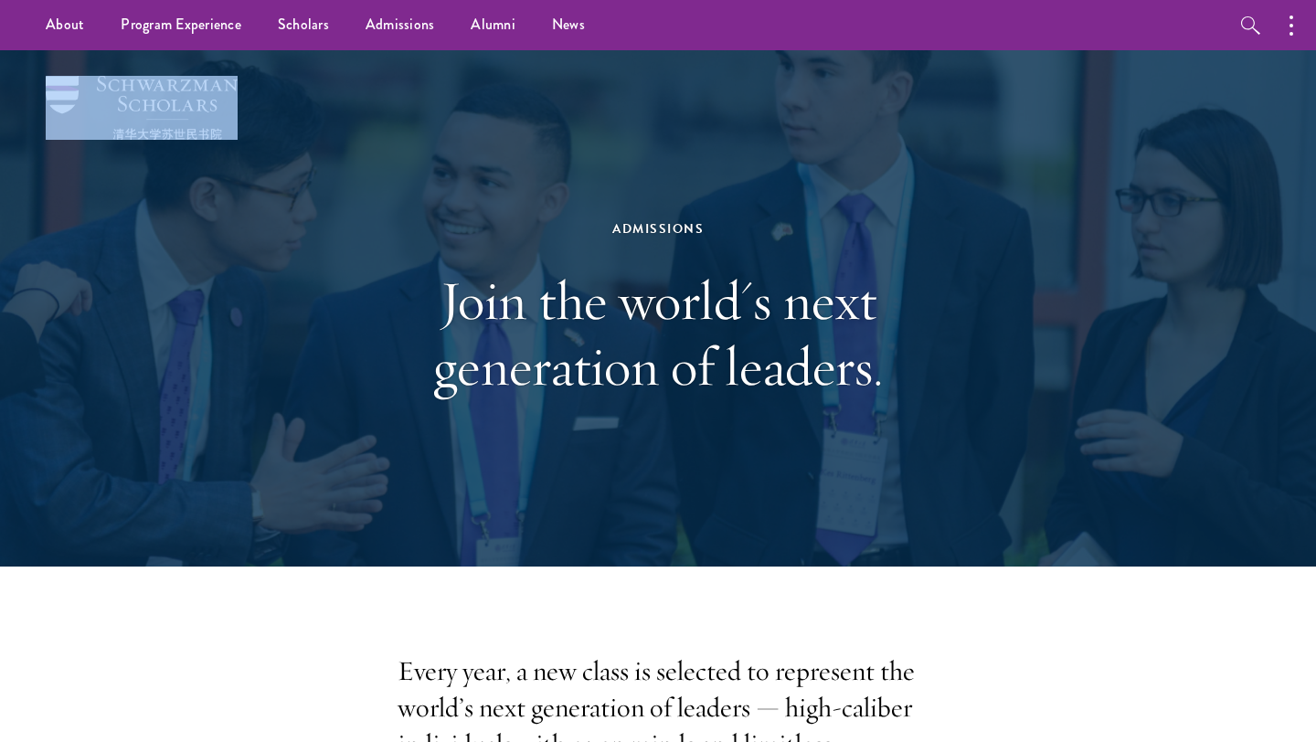
drag, startPoint x: 264, startPoint y: 74, endPoint x: 177, endPoint y: 91, distance: 88.6
click at [177, 91] on div "Admissions Join the world's next generation of leaders." at bounding box center [658, 308] width 1134 height 517
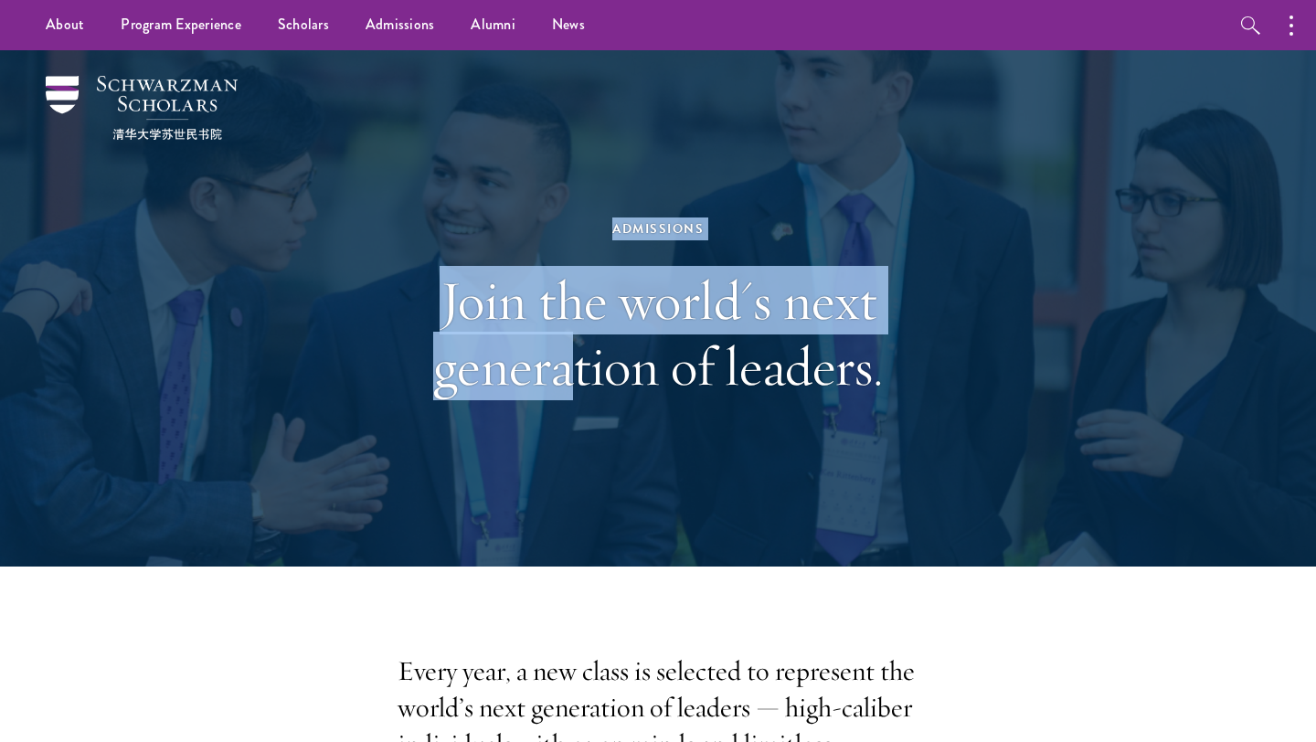
drag, startPoint x: 261, startPoint y: 69, endPoint x: 565, endPoint y: 352, distance: 414.6
click at [565, 352] on div "Admissions Join the world's next generation of leaders." at bounding box center [658, 308] width 1134 height 517
click at [380, 292] on h1 "Join the world's next generation of leaders." at bounding box center [658, 334] width 631 height 132
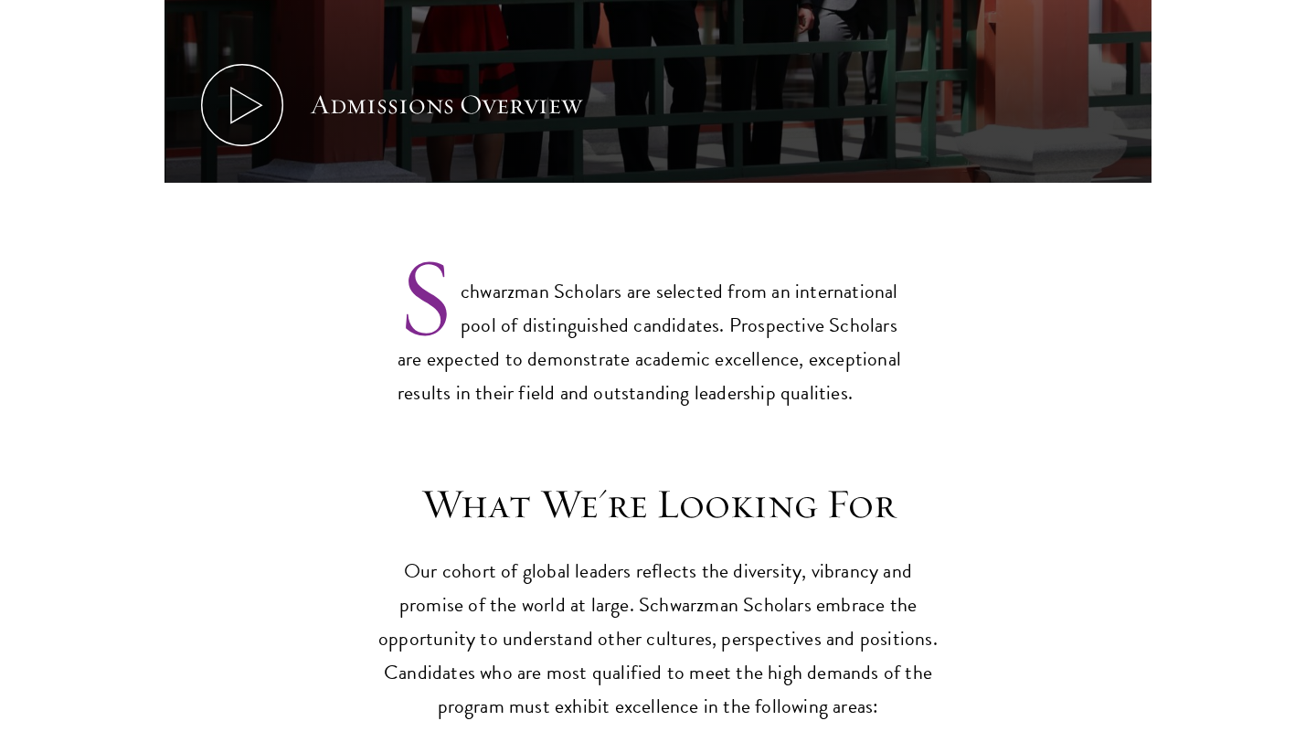
scroll to position [1344, 0]
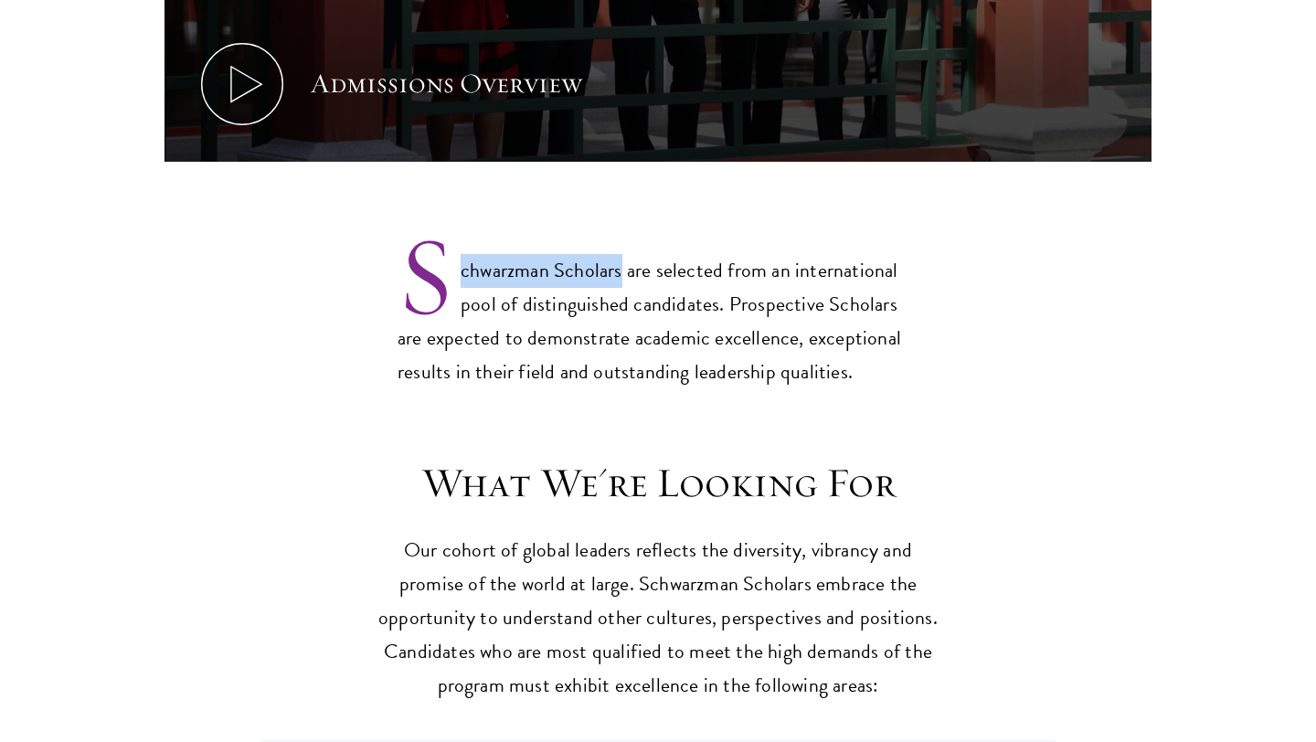
drag, startPoint x: 464, startPoint y: 231, endPoint x: 618, endPoint y: 226, distance: 154.6
click at [618, 226] on p "Schwarzman Scholars are selected from an international pool of distinguished ca…" at bounding box center [658, 306] width 521 height 165
copy p "chwarzman Scholars"
